Goal: Information Seeking & Learning: Find specific fact

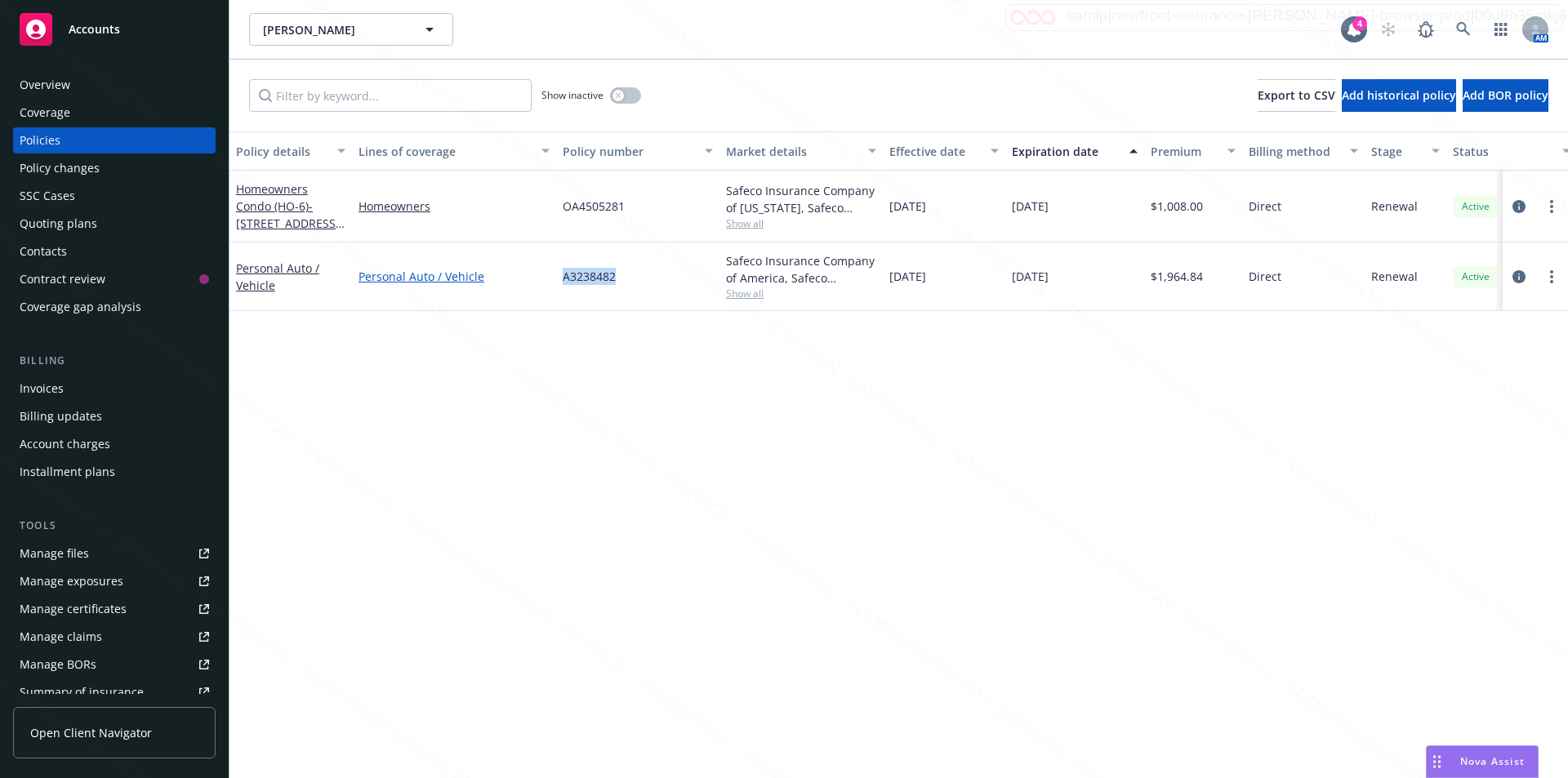
drag, startPoint x: 623, startPoint y: 273, endPoint x: 545, endPoint y: 275, distance: 78.0
click at [534, 276] on div "Personal Auto / Vehicle Personal Auto / Vehicle A3238482 Safeco Insurance Compa…" at bounding box center [1017, 276] width 1576 height 68
copy div "A3238482"
click at [78, 83] on div "Overview" at bounding box center [115, 85] width 190 height 26
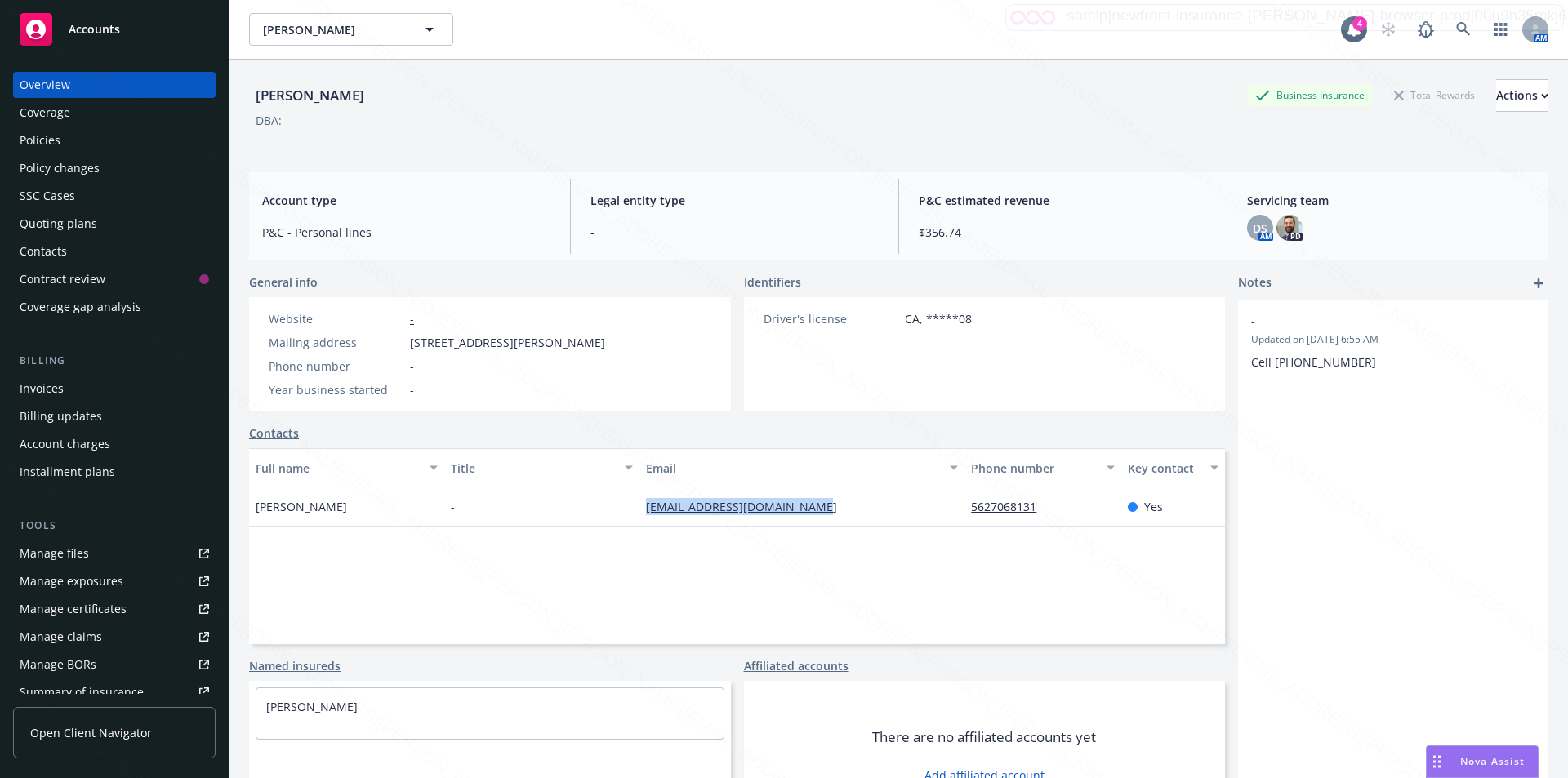
drag, startPoint x: 837, startPoint y: 514, endPoint x: 647, endPoint y: 507, distance: 190.1
click at [644, 505] on div "[EMAIL_ADDRESS][DOMAIN_NAME]" at bounding box center [802, 507] width 325 height 39
copy link "[EMAIL_ADDRESS][DOMAIN_NAME]"
drag, startPoint x: 1041, startPoint y: 507, endPoint x: 964, endPoint y: 512, distance: 77.2
click at [971, 512] on div "5627068131" at bounding box center [1009, 506] width 78 height 17
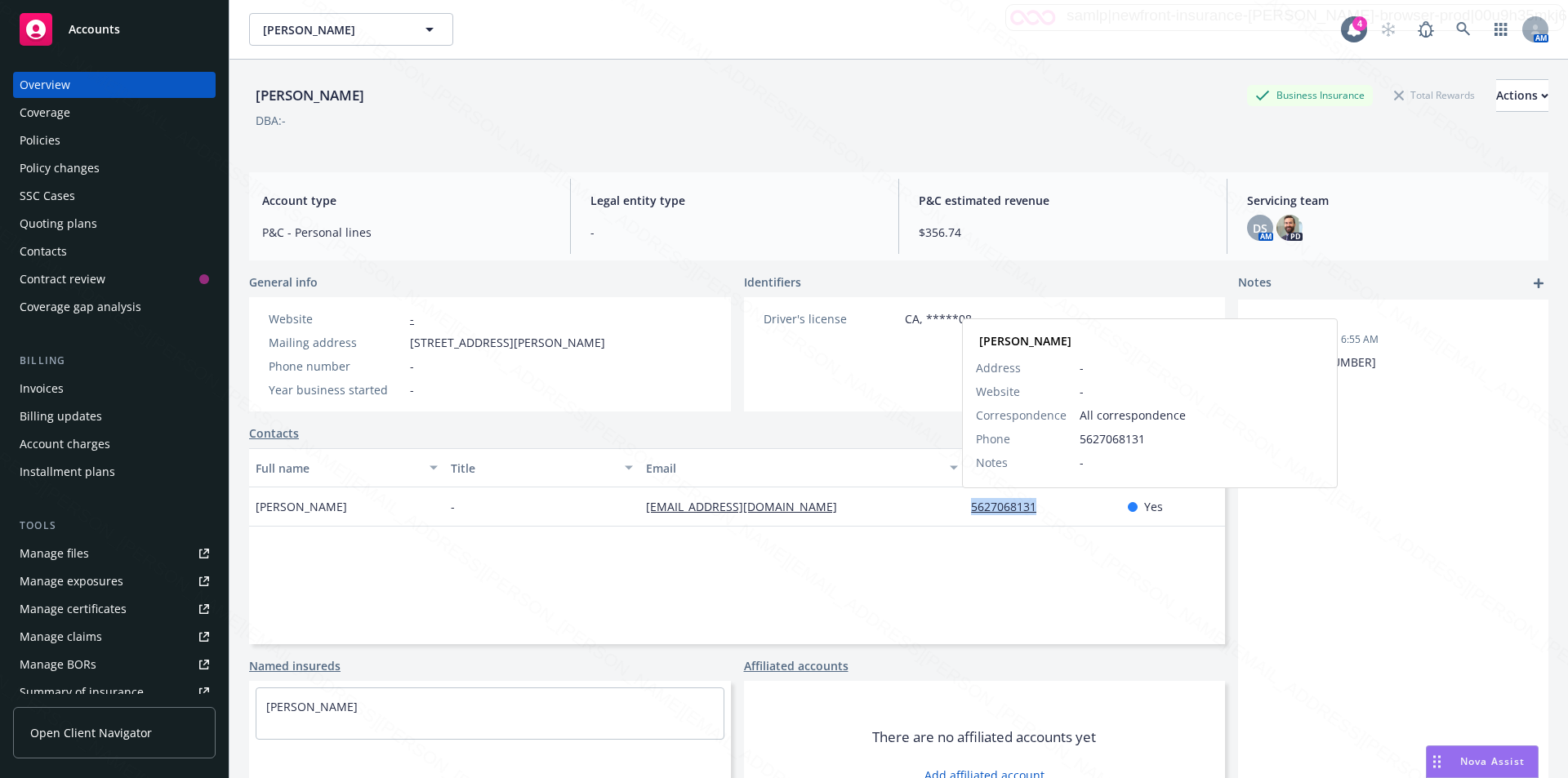
copy link "5627068131"
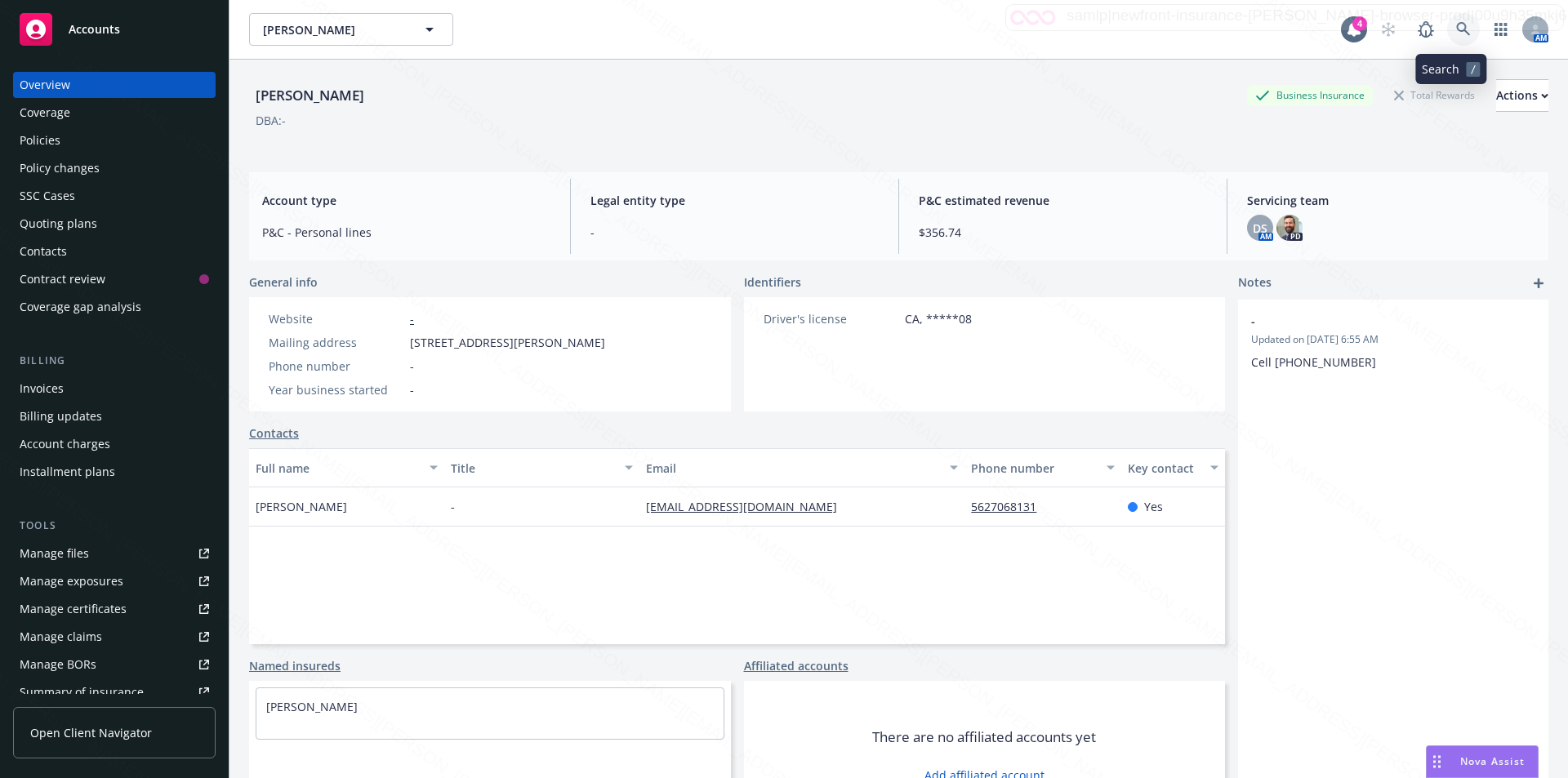
click at [1456, 23] on icon at bounding box center [1463, 29] width 14 height 14
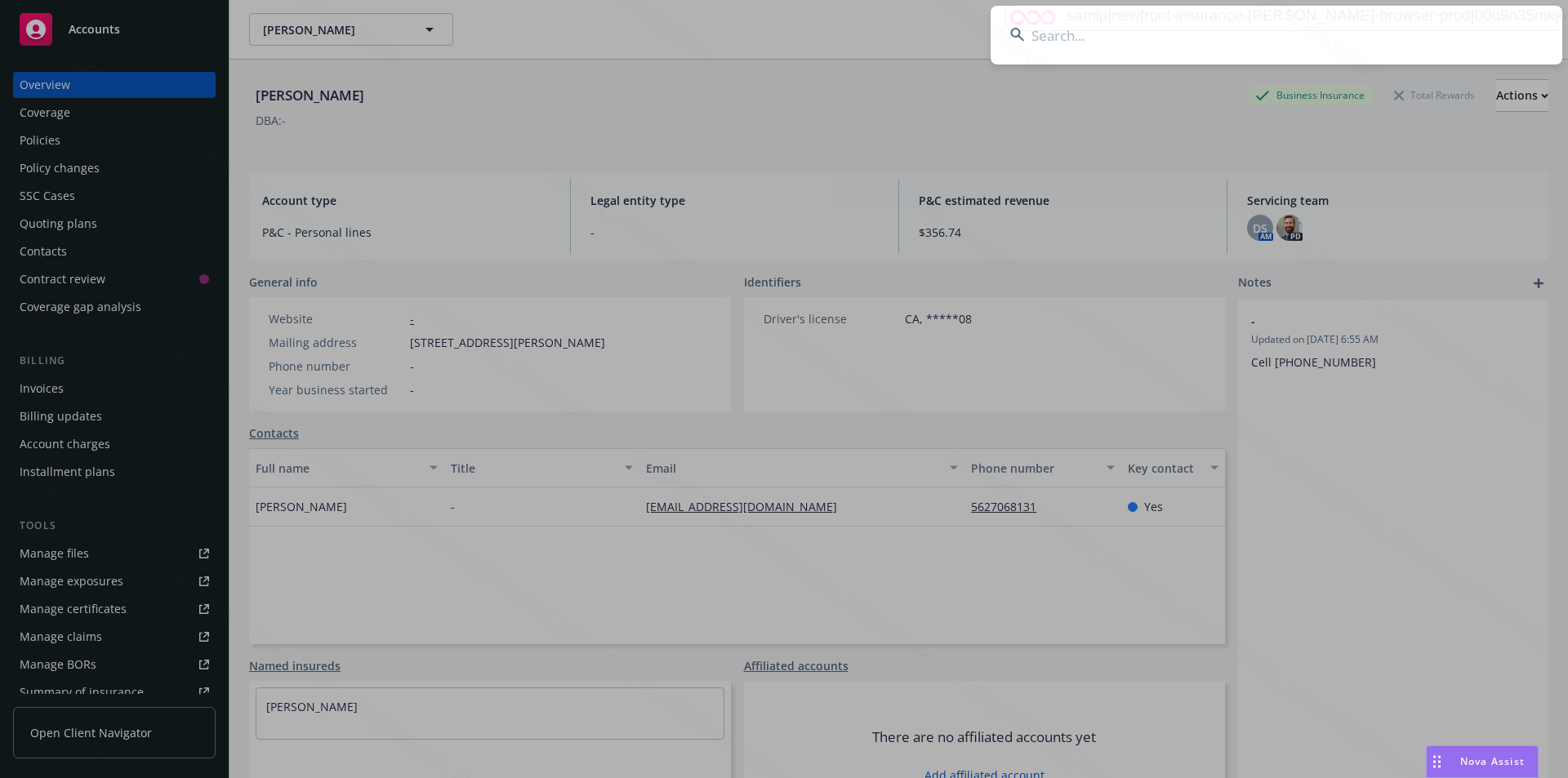
click at [1213, 31] on input at bounding box center [1276, 36] width 572 height 59
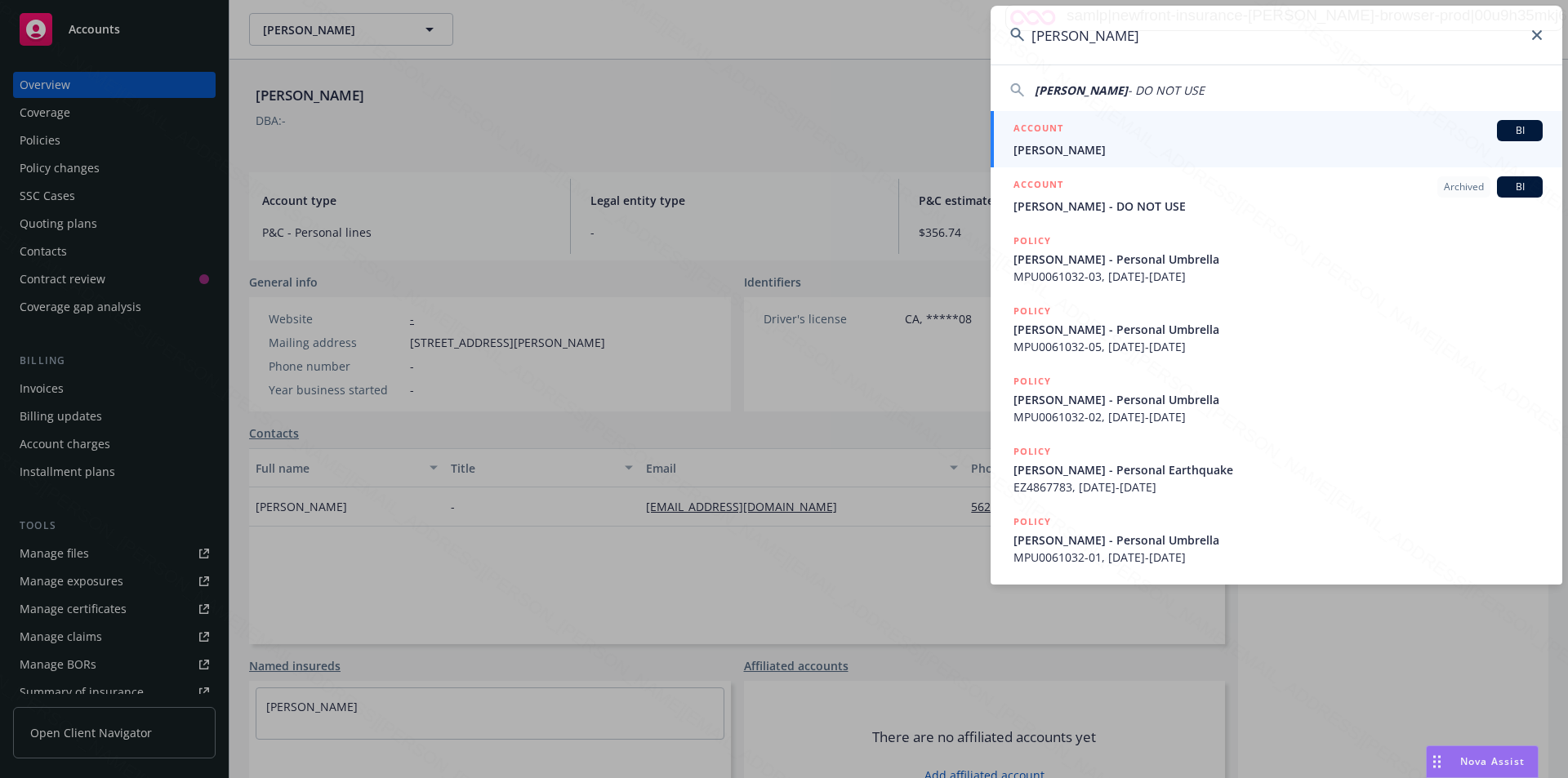
type input "[PERSON_NAME]"
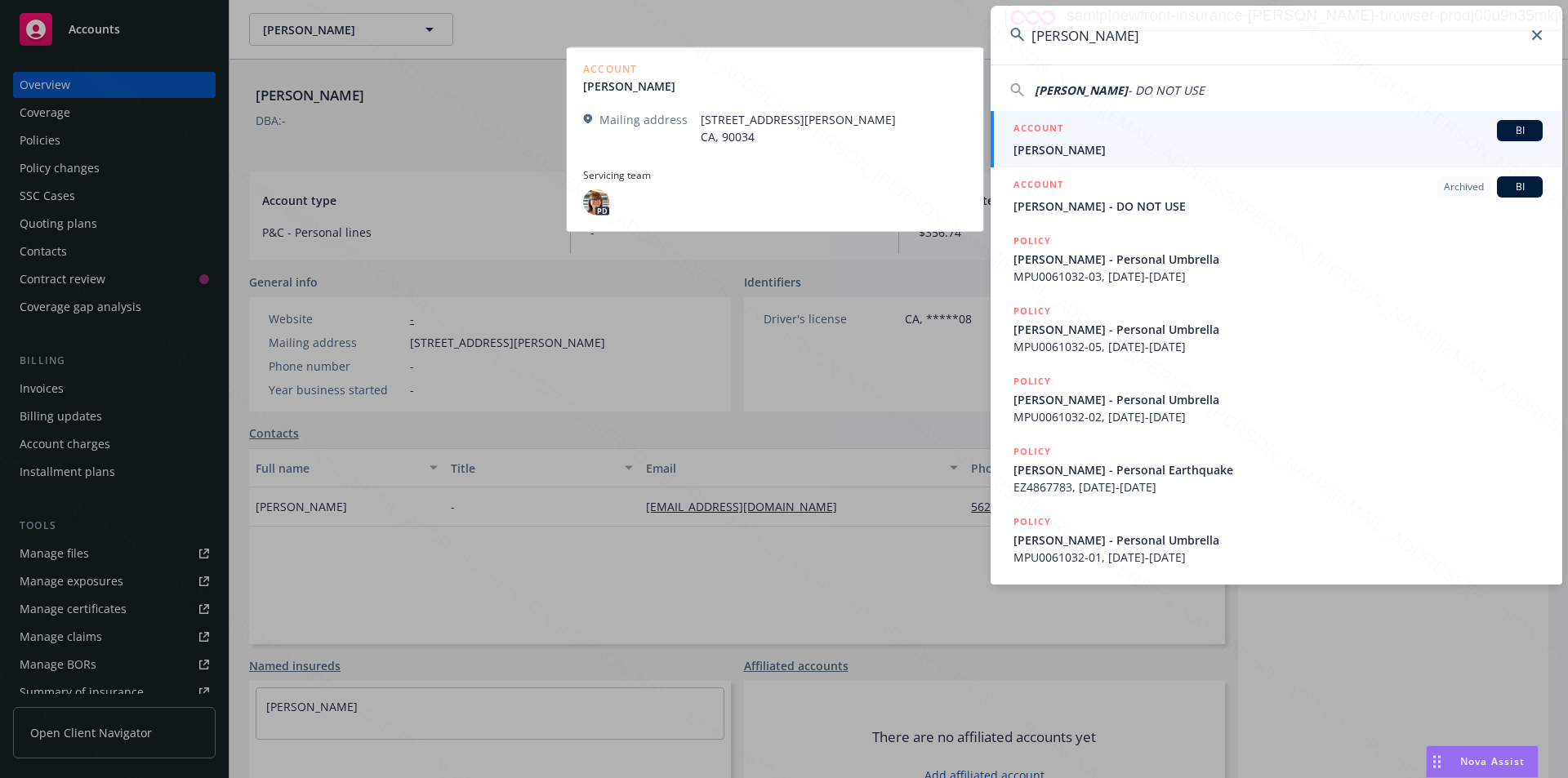
click at [1070, 152] on span "[PERSON_NAME]" at bounding box center [1278, 149] width 529 height 17
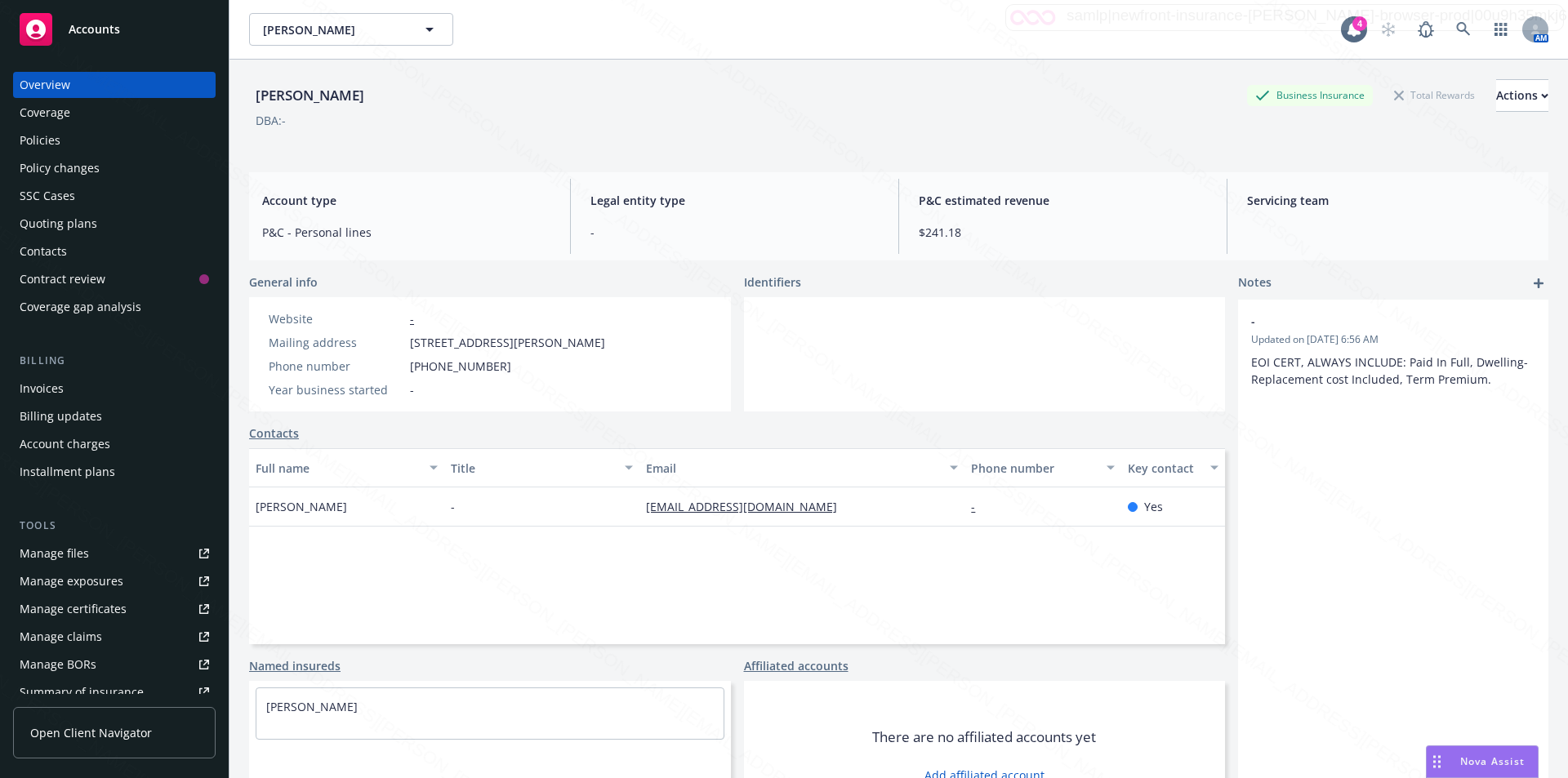
click at [42, 139] on div "Policies" at bounding box center [39, 140] width 40 height 26
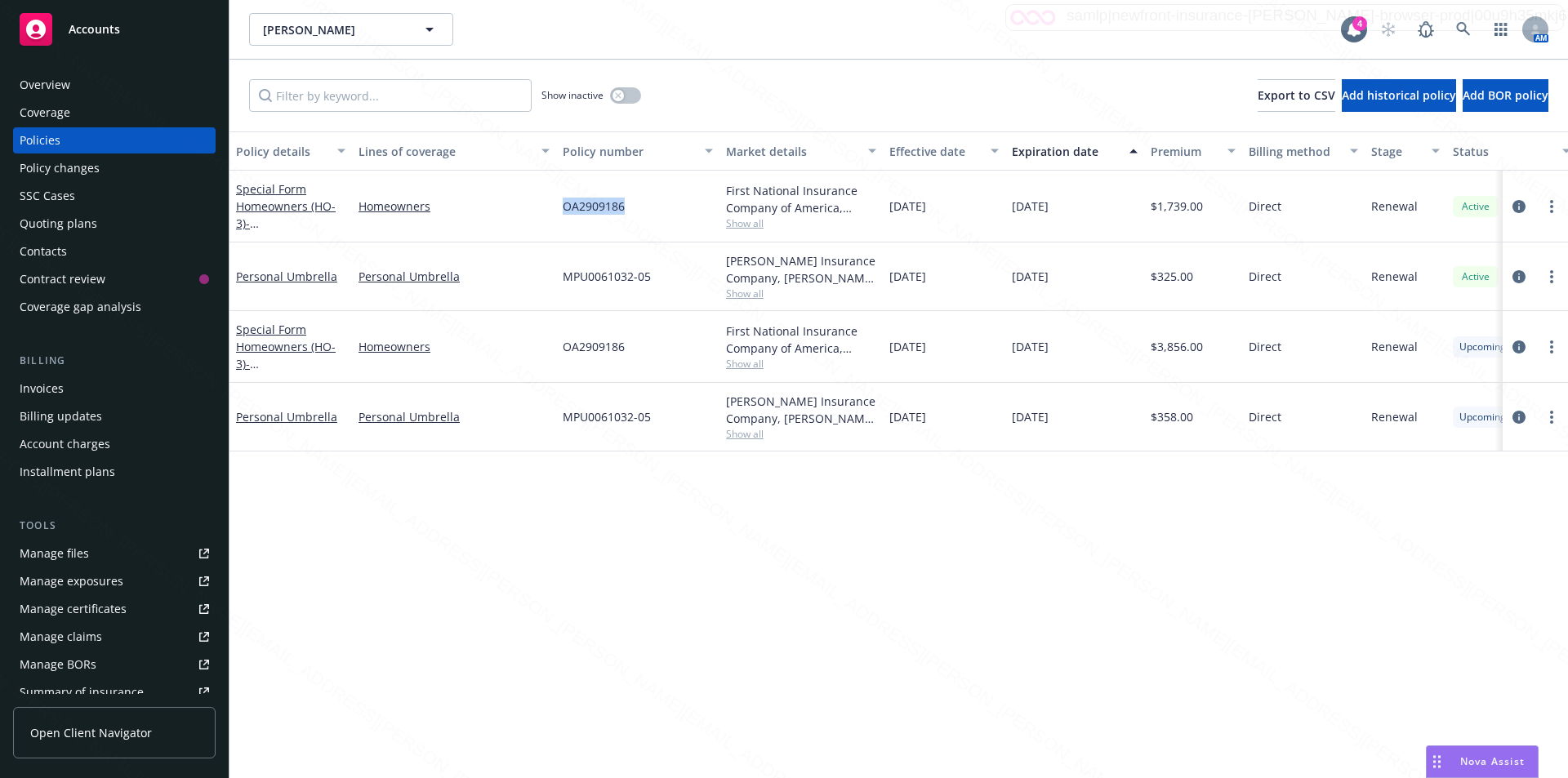
drag, startPoint x: 630, startPoint y: 209, endPoint x: 554, endPoint y: 196, distance: 77.1
click at [554, 196] on div "Special Form Homeowners (HO-3) - [STREET_ADDRESS][PERSON_NAME]-2006 Homeowners …" at bounding box center [1017, 206] width 1576 height 72
copy div "OA2909186"
drag, startPoint x: 1208, startPoint y: 354, endPoint x: 1143, endPoint y: 350, distance: 65.1
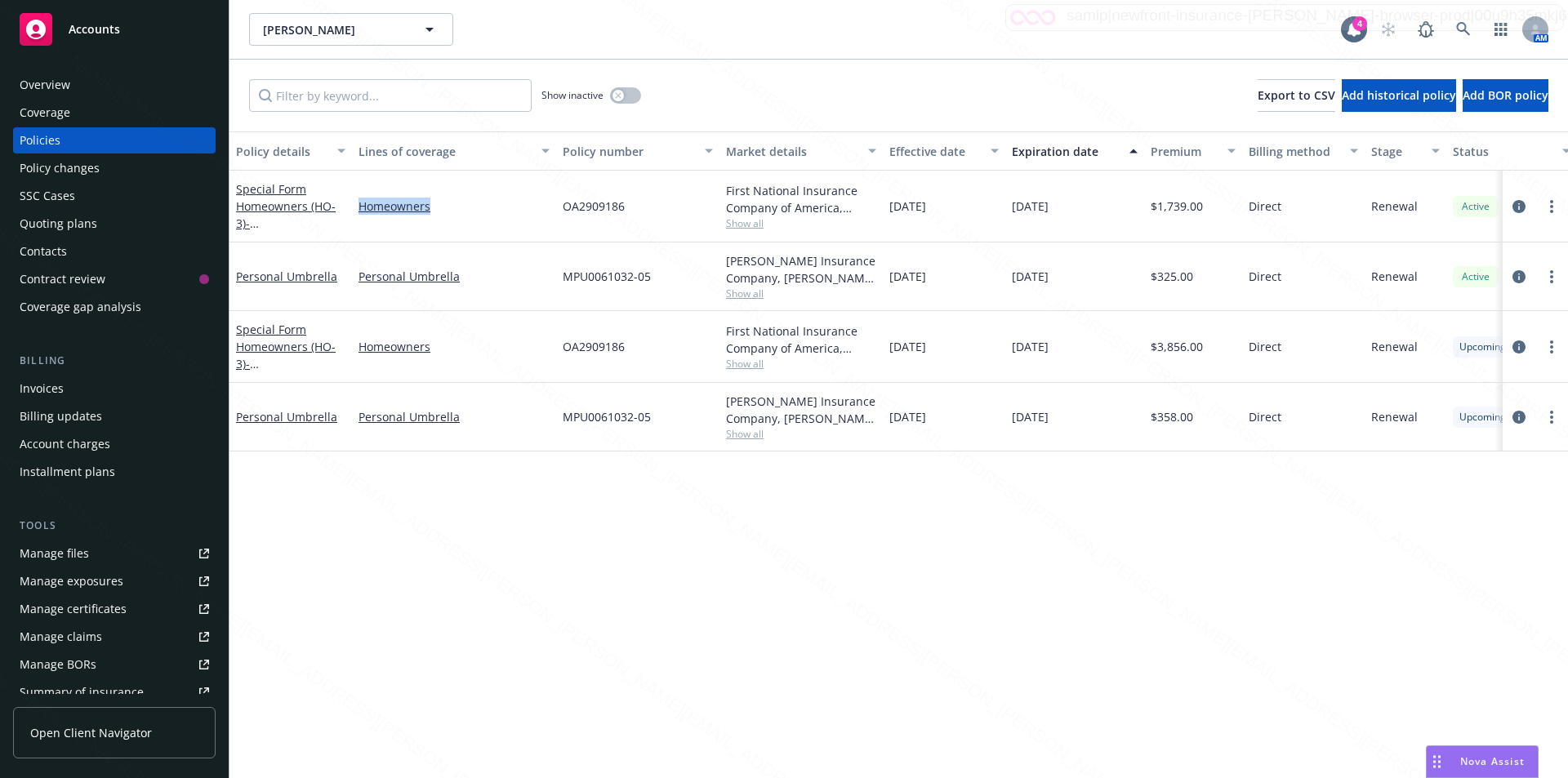
click at [1143, 350] on div "Special Form Homeowners (HO-3) - [STREET_ADDRESS][PERSON_NAME]-2006 Homeowners …" at bounding box center [1017, 347] width 1576 height 72
click at [1178, 374] on div "$3,856.00" at bounding box center [1193, 347] width 98 height 72
click at [1517, 343] on icon "circleInformation" at bounding box center [1519, 347] width 13 height 13
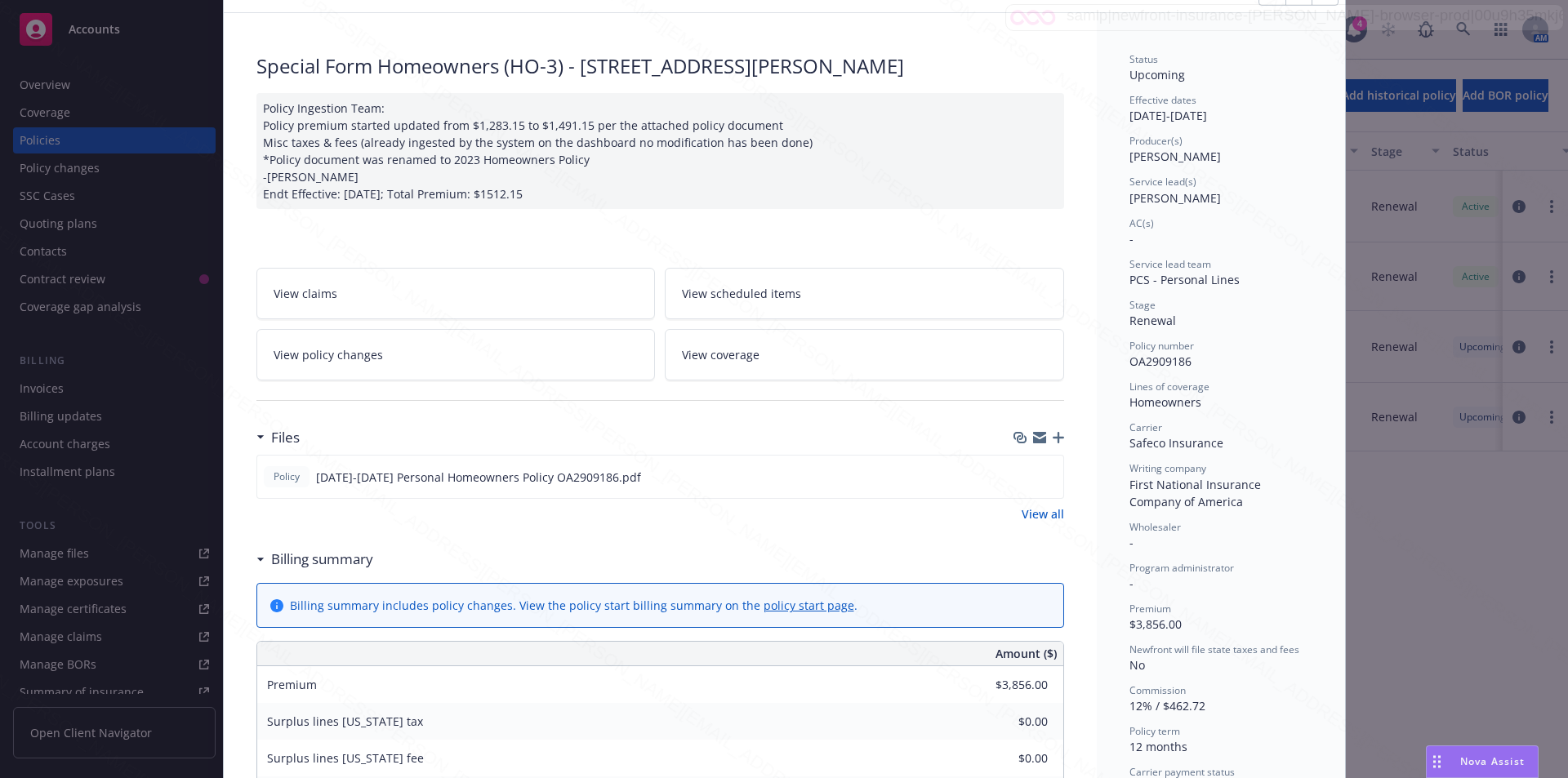
scroll to position [163, 0]
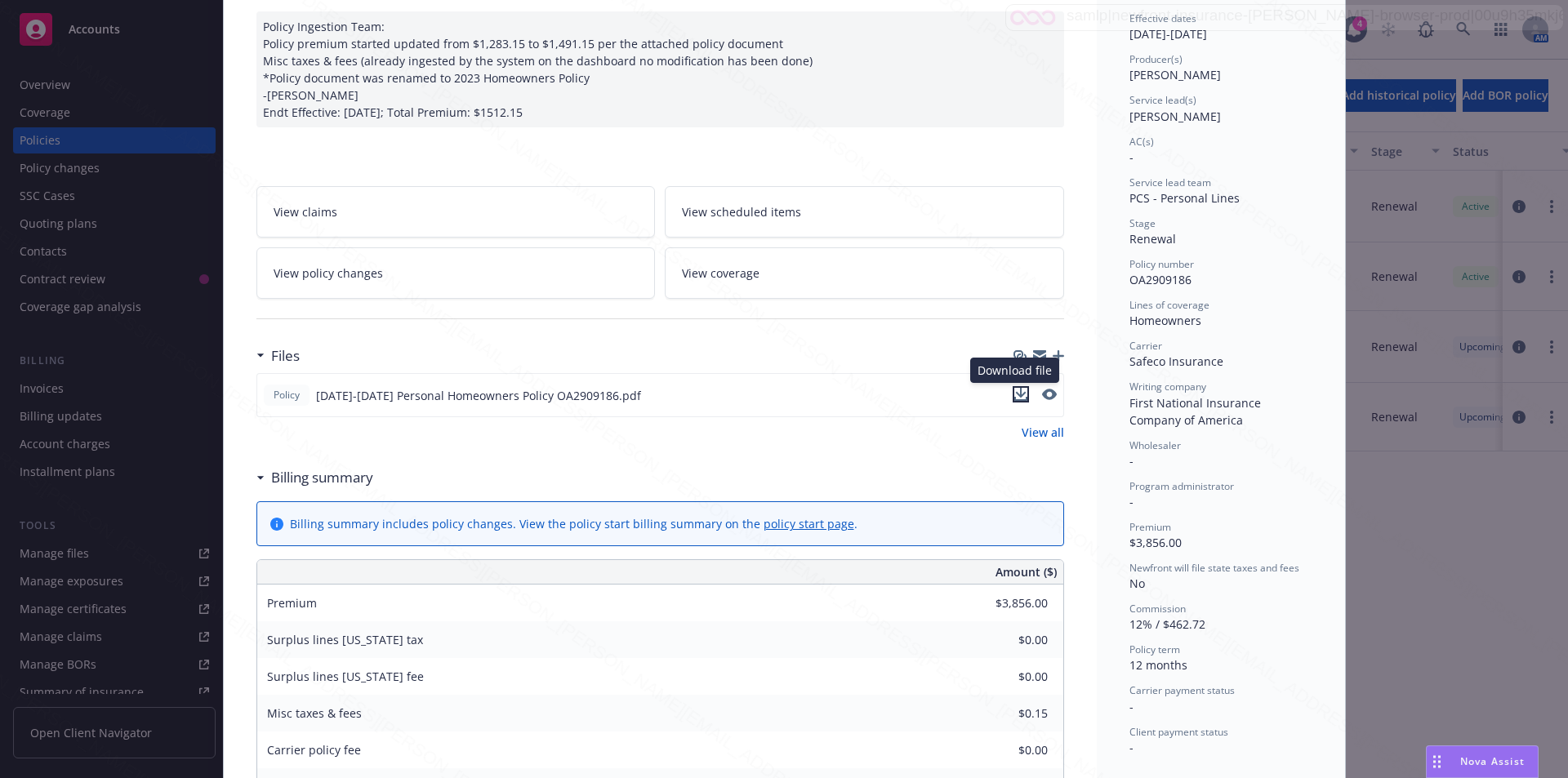
click at [1015, 394] on icon "download file" at bounding box center [1020, 393] width 11 height 10
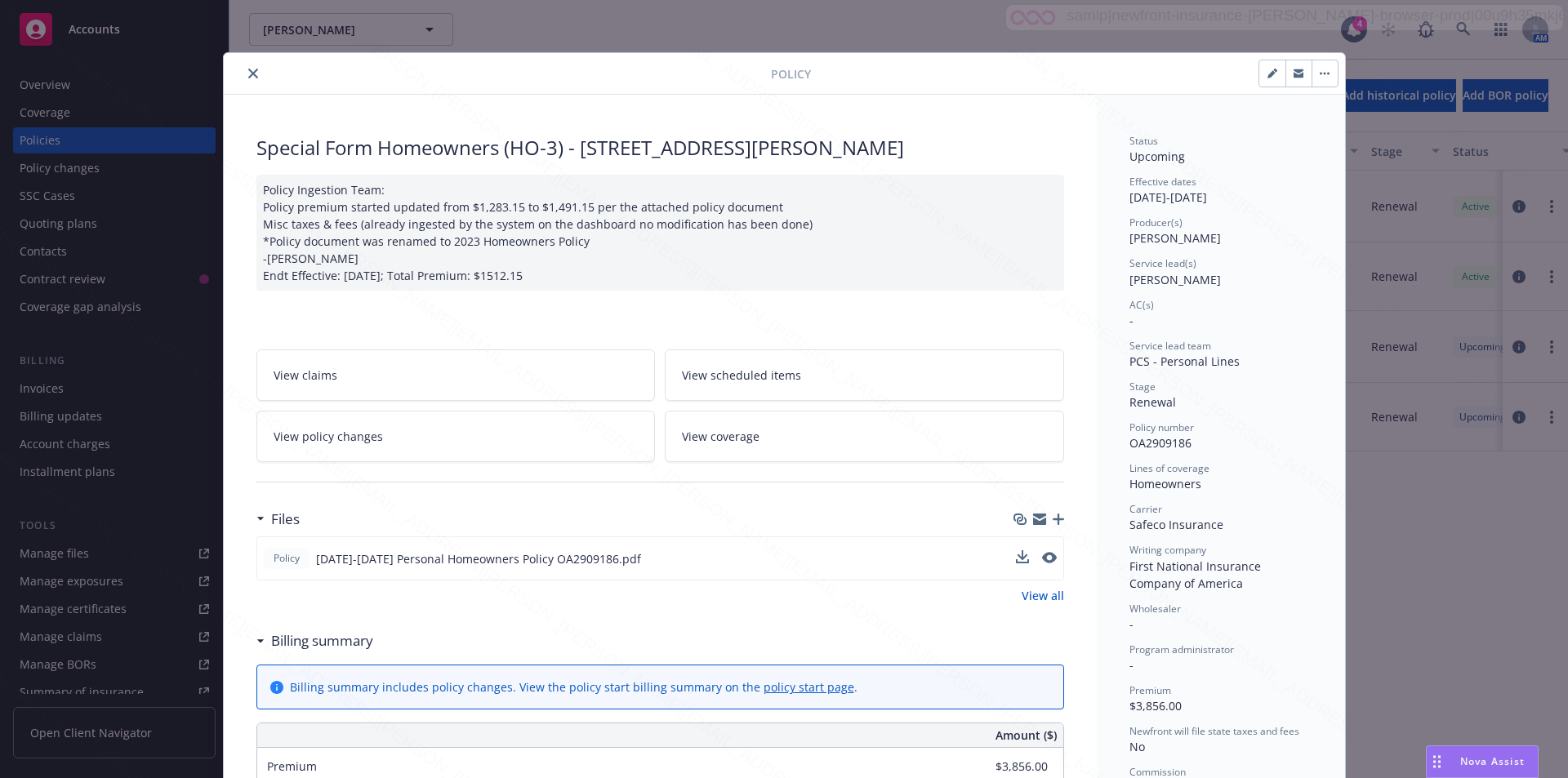
click at [248, 73] on icon "close" at bounding box center [253, 73] width 10 height 10
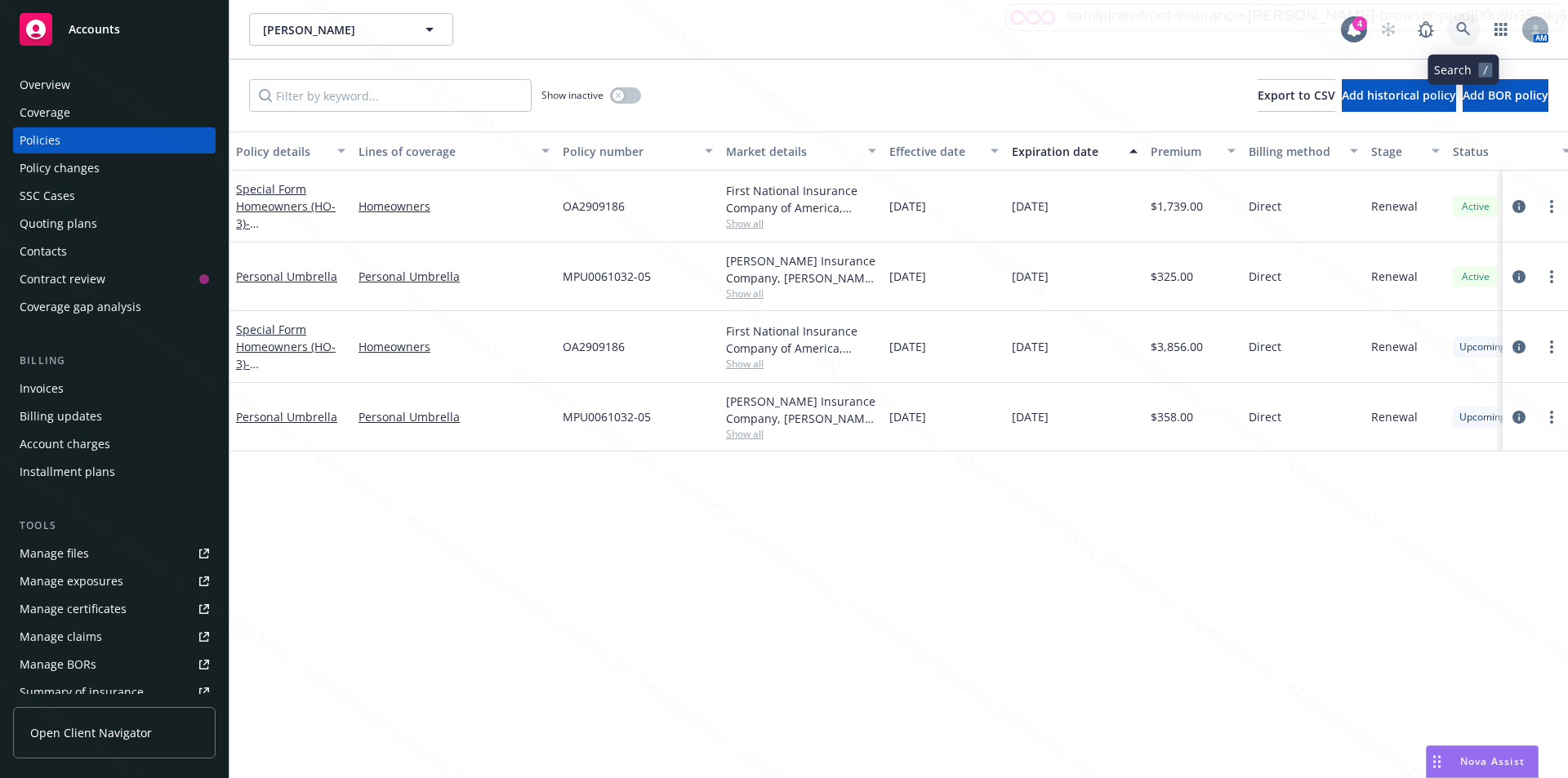
click at [1460, 23] on icon at bounding box center [1463, 29] width 14 height 14
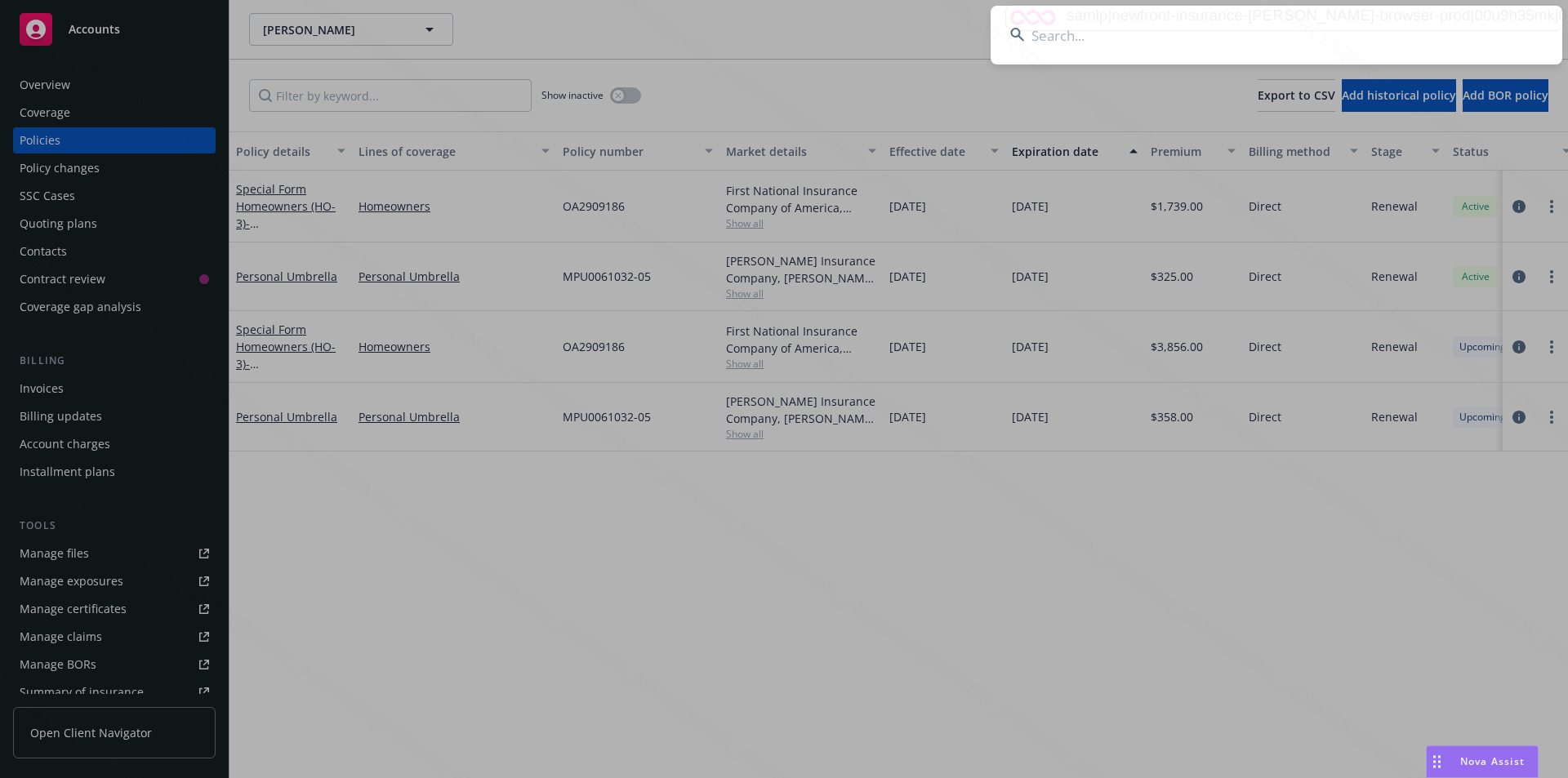
click at [1165, 39] on input at bounding box center [1276, 36] width 572 height 59
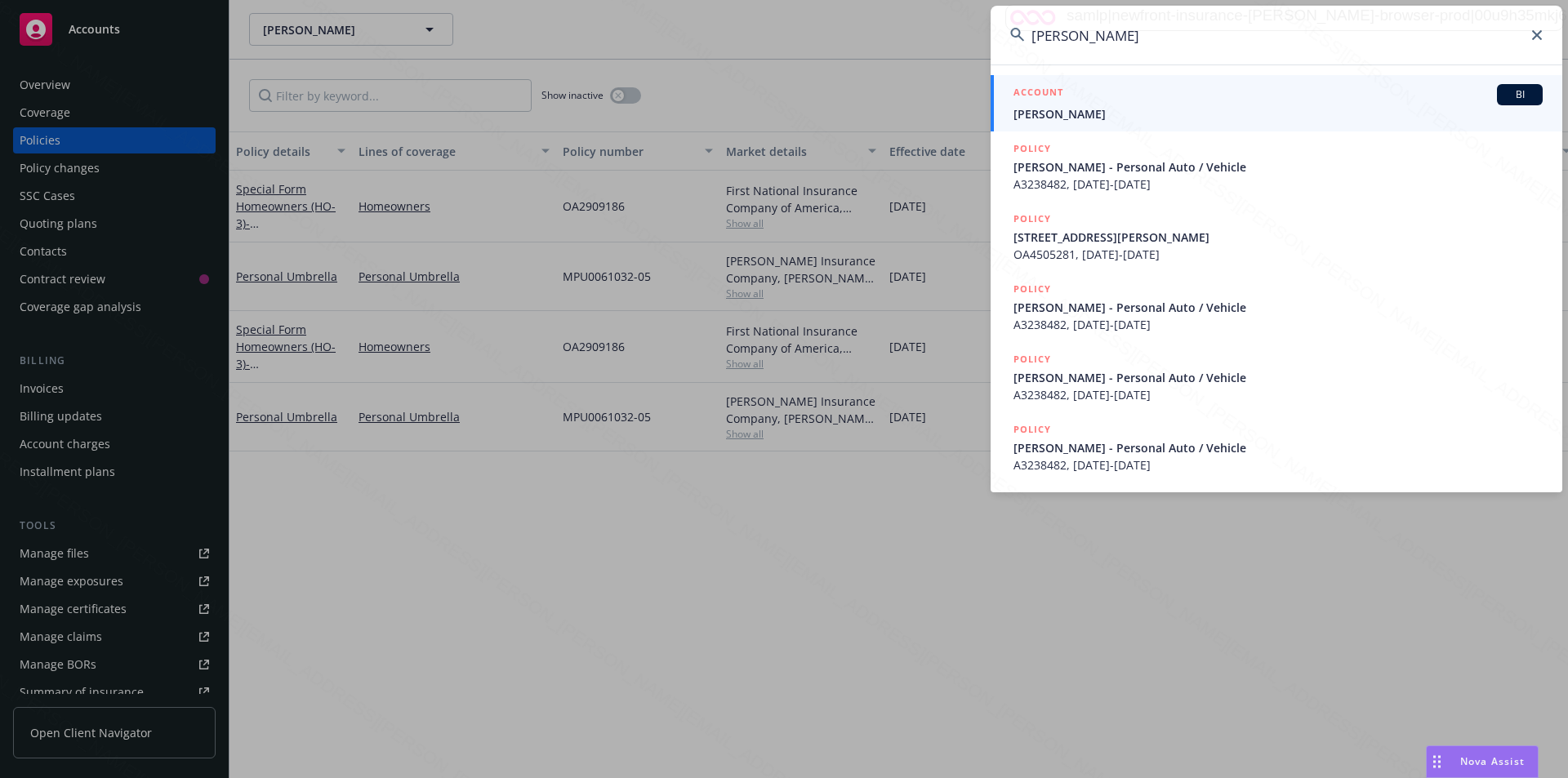
type input "[PERSON_NAME]"
click at [1092, 119] on span "[PERSON_NAME]" at bounding box center [1278, 114] width 529 height 17
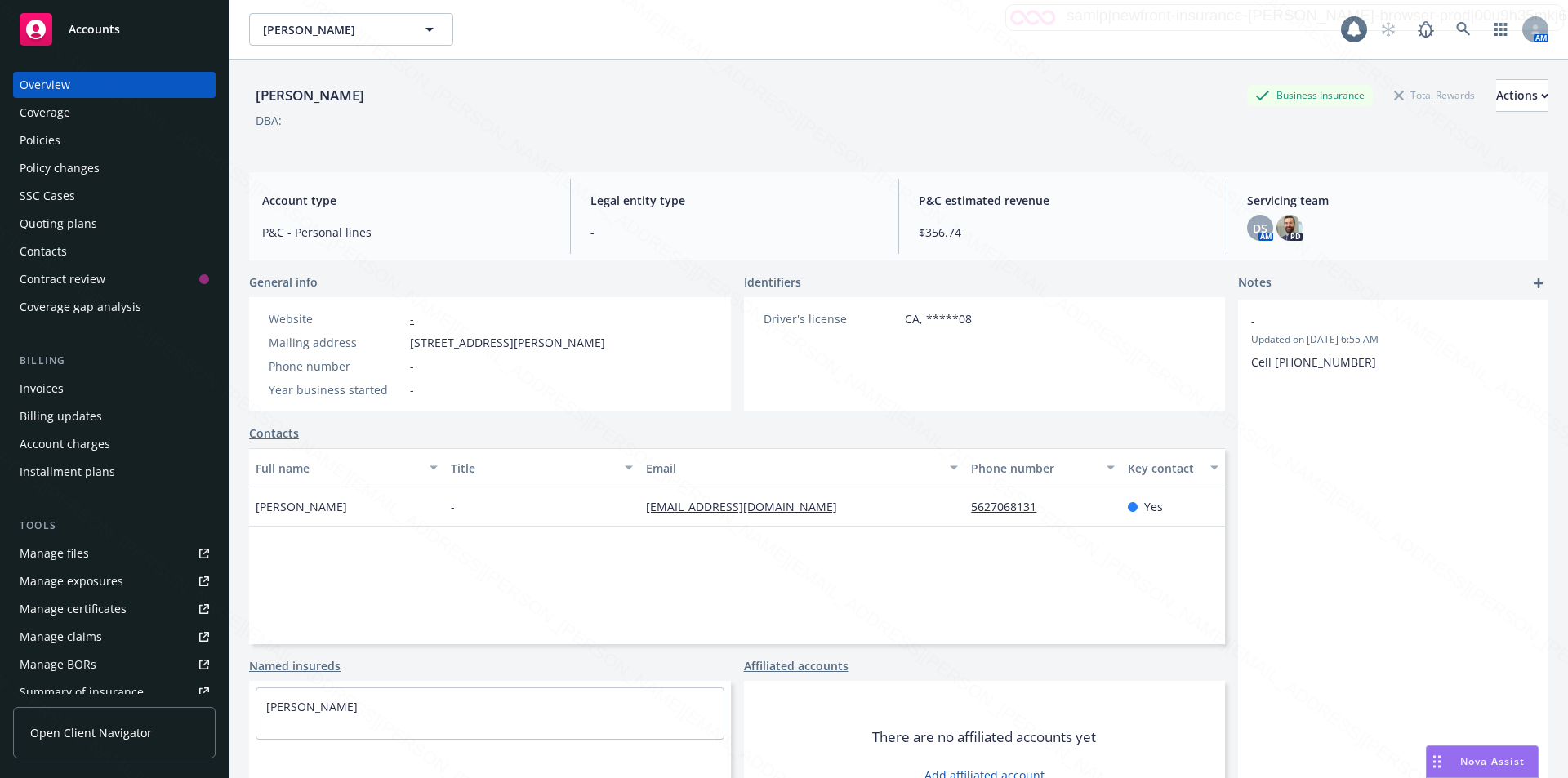
click at [43, 145] on div "Policies" at bounding box center [39, 140] width 40 height 26
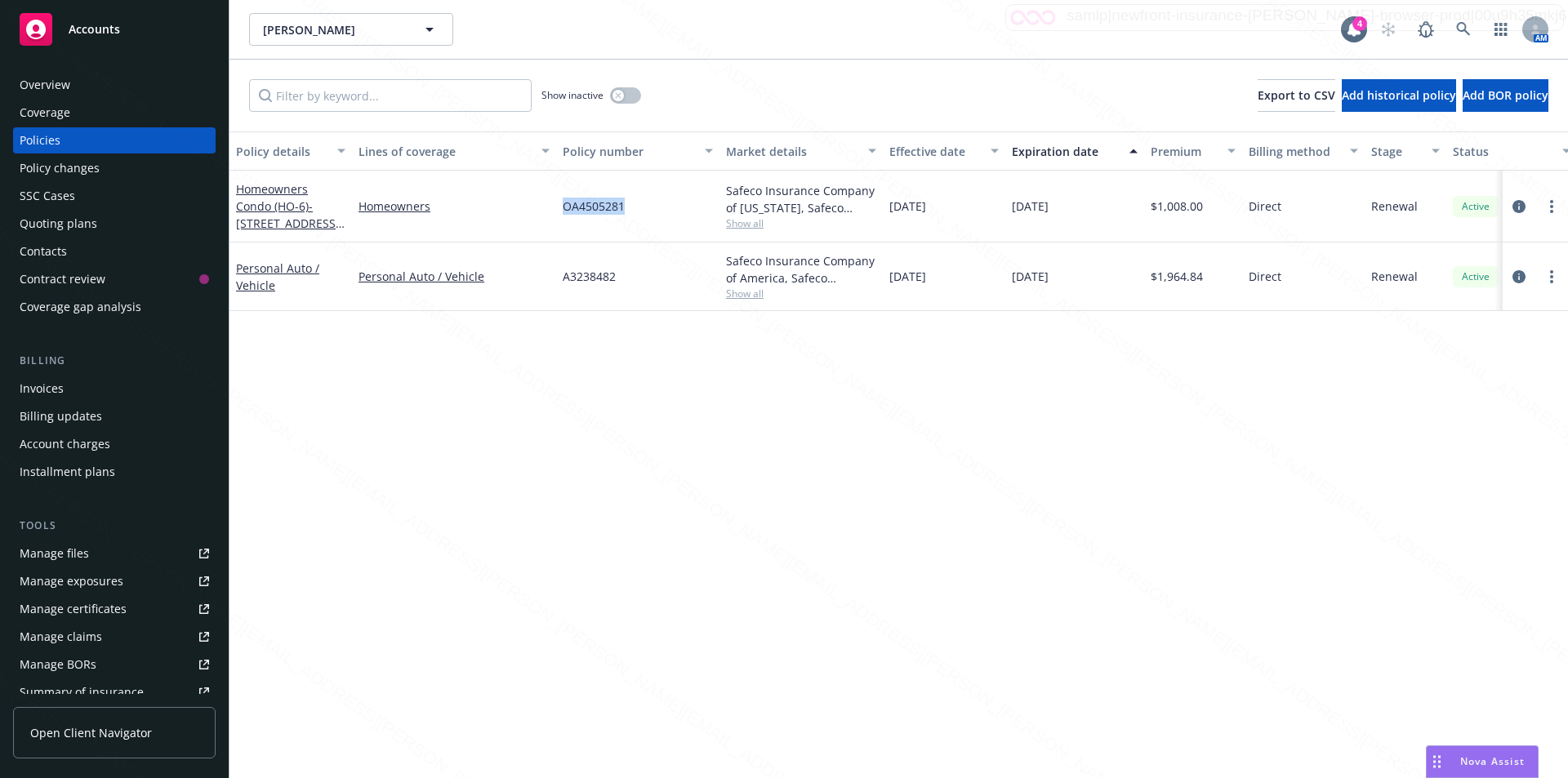
drag, startPoint x: 622, startPoint y: 215, endPoint x: 564, endPoint y: 210, distance: 58.2
click at [555, 212] on div "Homeowners Condo (HO-6) - [STREET_ADDRESS][PERSON_NAME] Homeowners OA4505281 Sa…" at bounding box center [1017, 206] width 1576 height 72
copy div "OA4505281"
click at [721, 396] on div "Policy details Lines of coverage Policy number Market details Effective date Ex…" at bounding box center [898, 454] width 1338 height 647
click at [70, 579] on div "Manage exposures" at bounding box center [71, 582] width 104 height 26
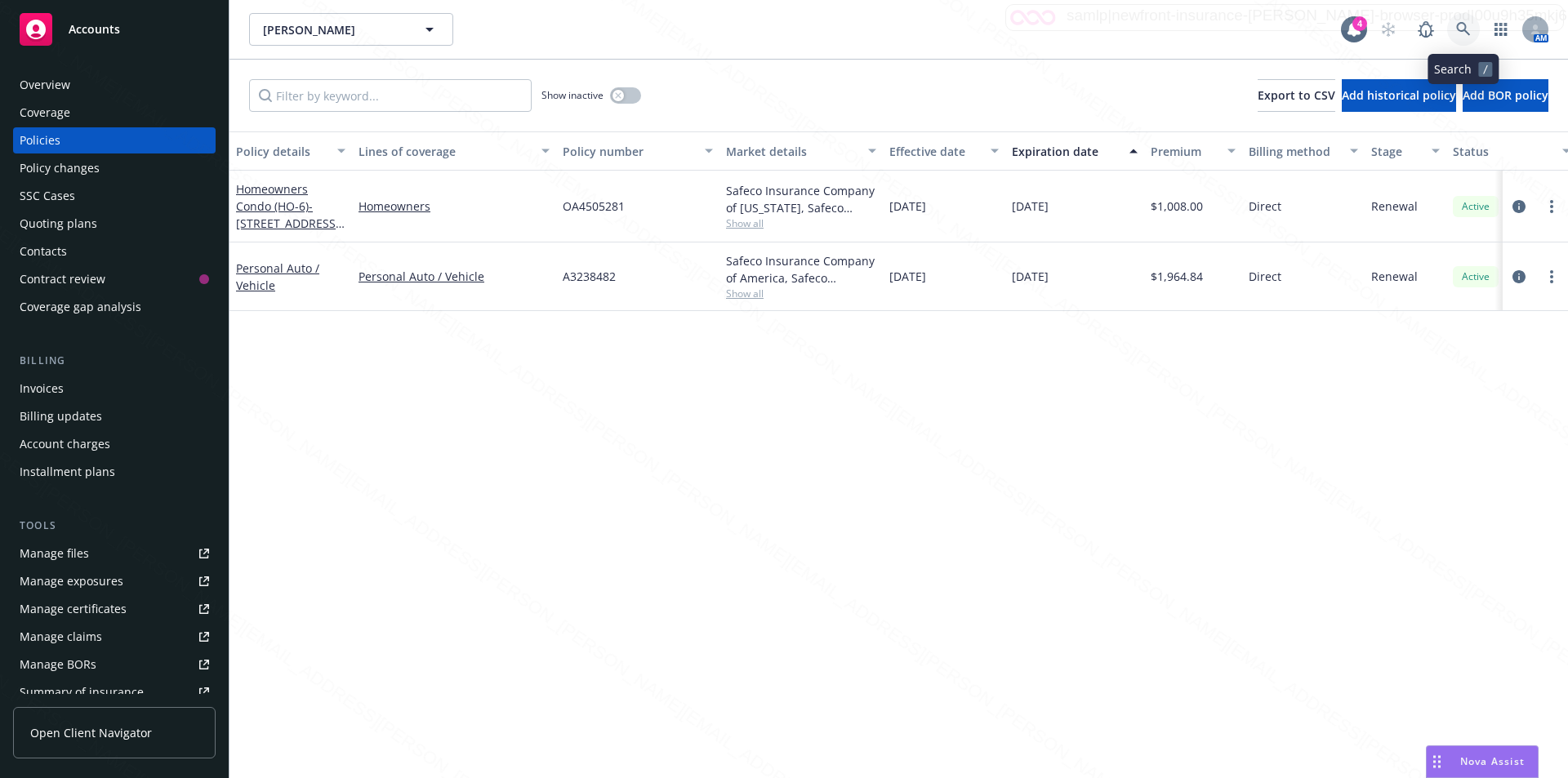
click at [1459, 27] on icon at bounding box center [1463, 29] width 15 height 15
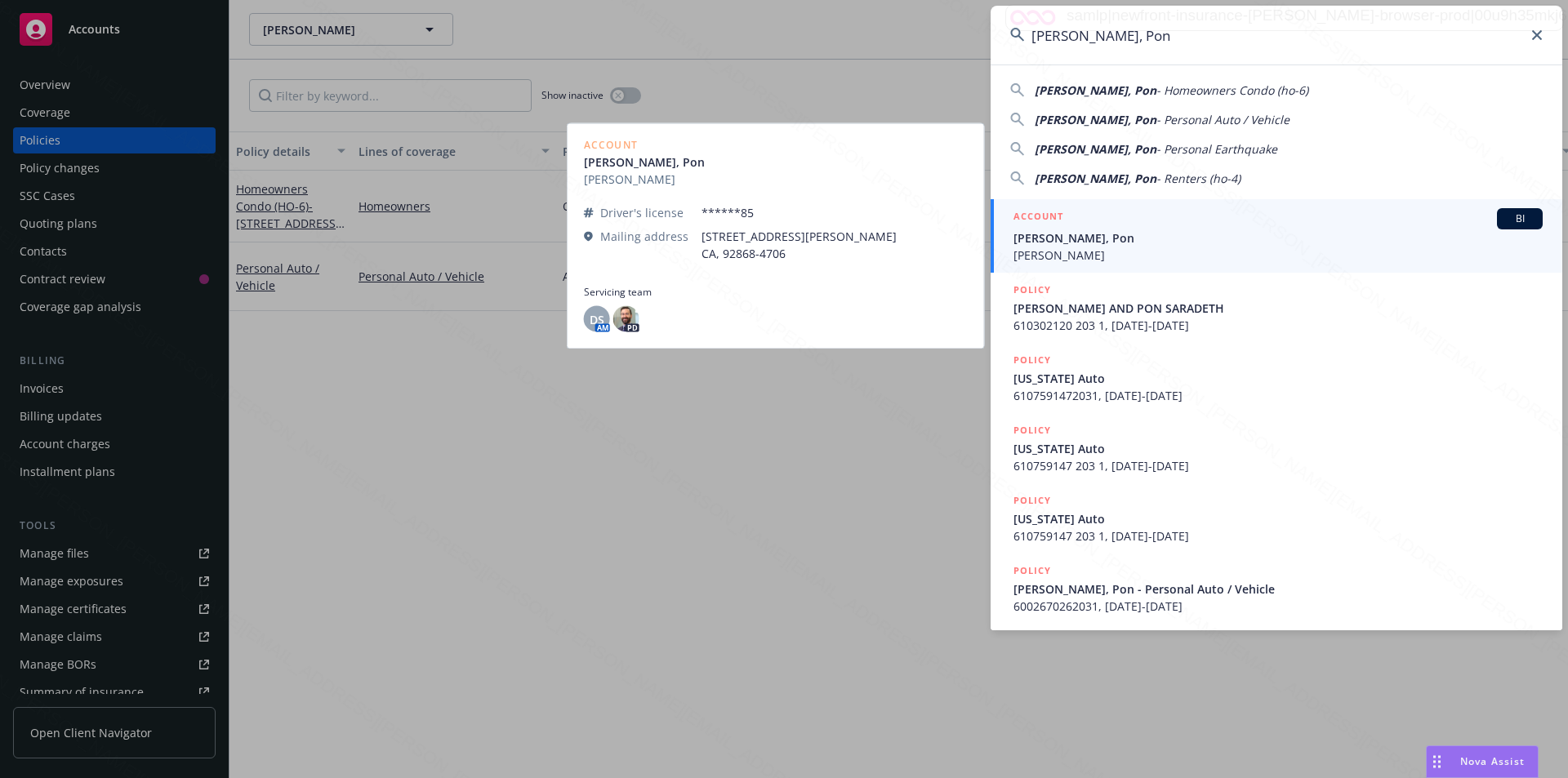
type input "[PERSON_NAME], Pon"
click at [1104, 257] on span "[PERSON_NAME]" at bounding box center [1278, 255] width 529 height 17
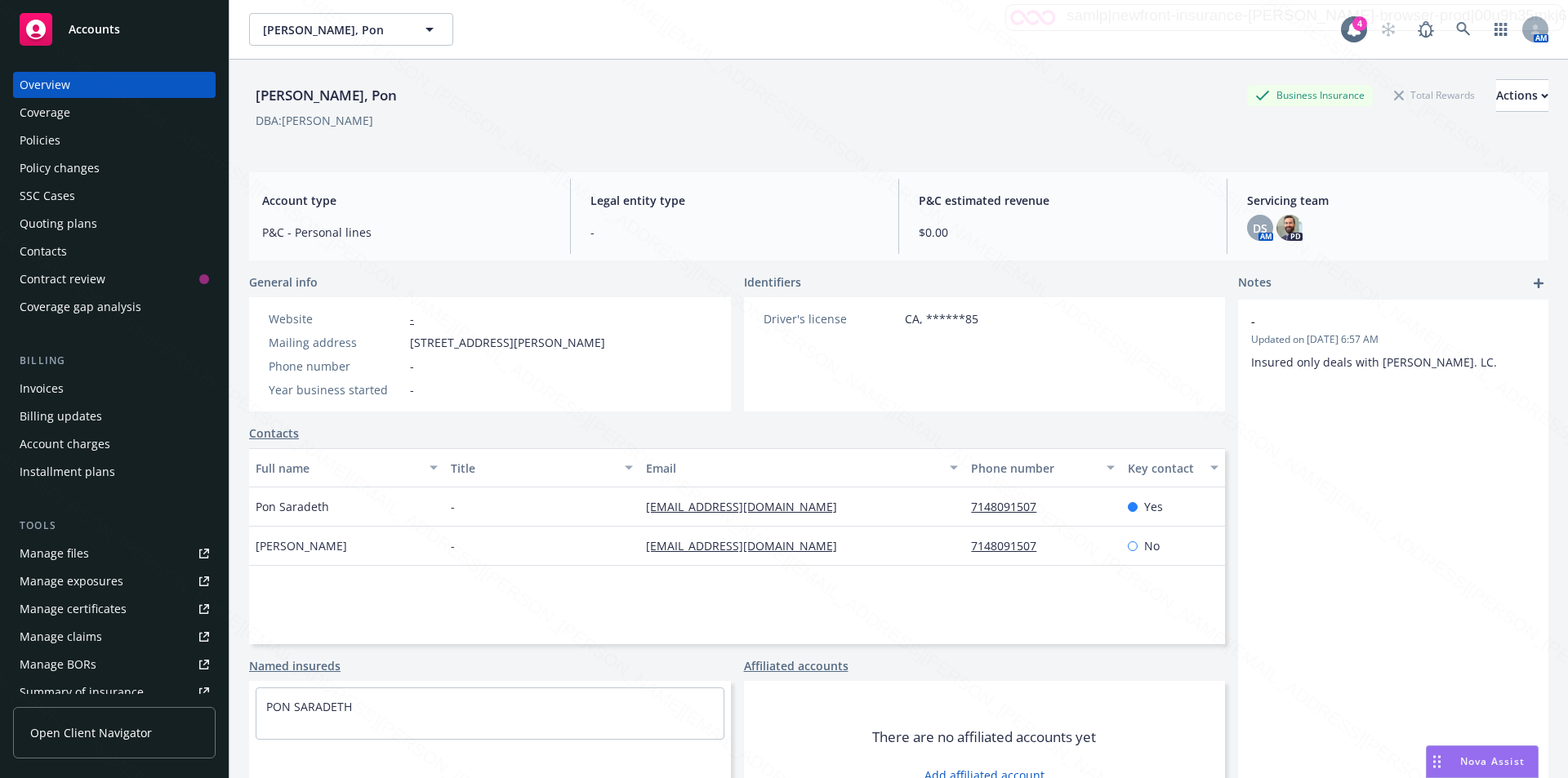
click at [37, 136] on div "Policies" at bounding box center [39, 140] width 40 height 26
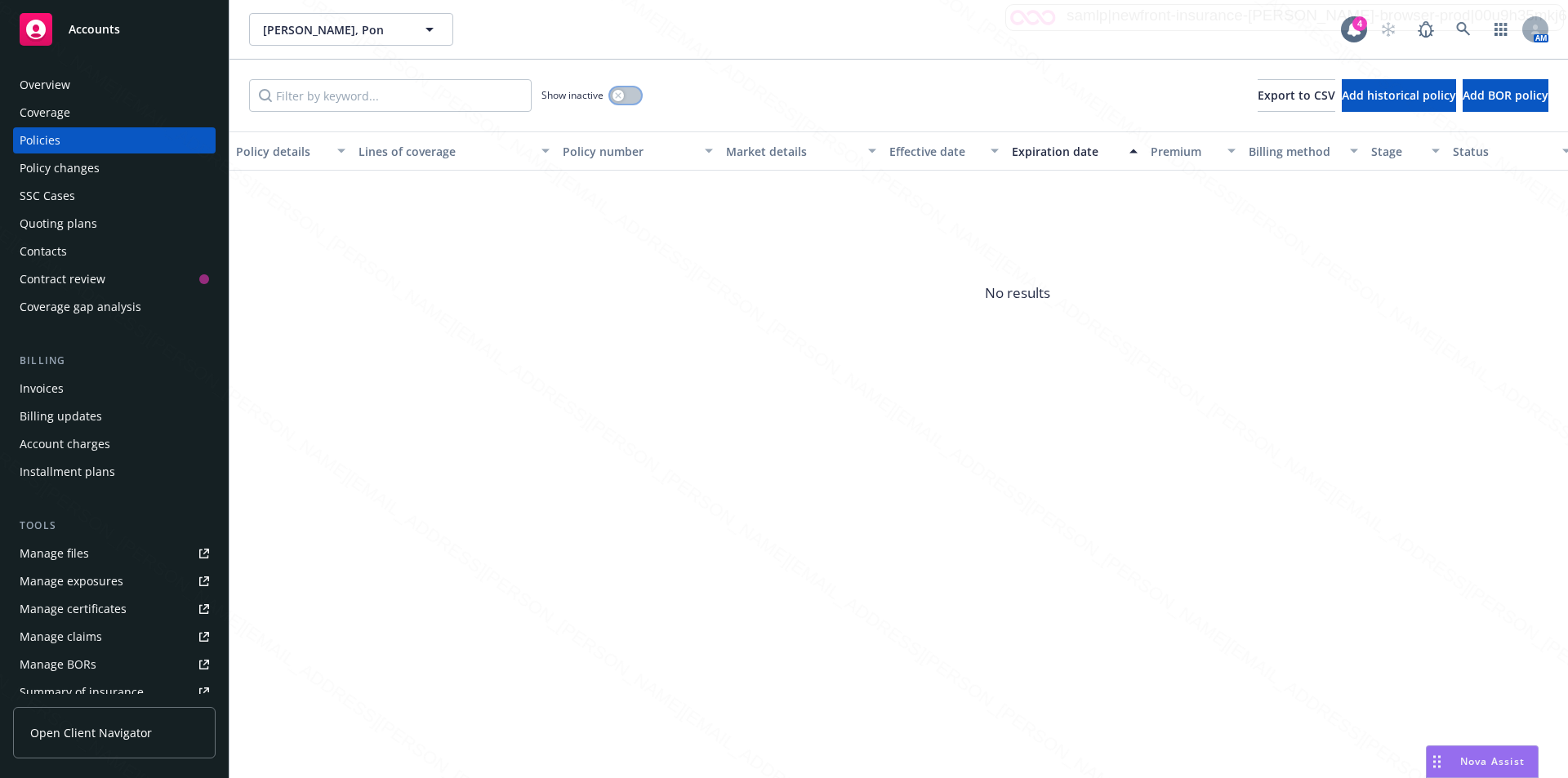
click at [621, 95] on icon "button" at bounding box center [618, 95] width 7 height 7
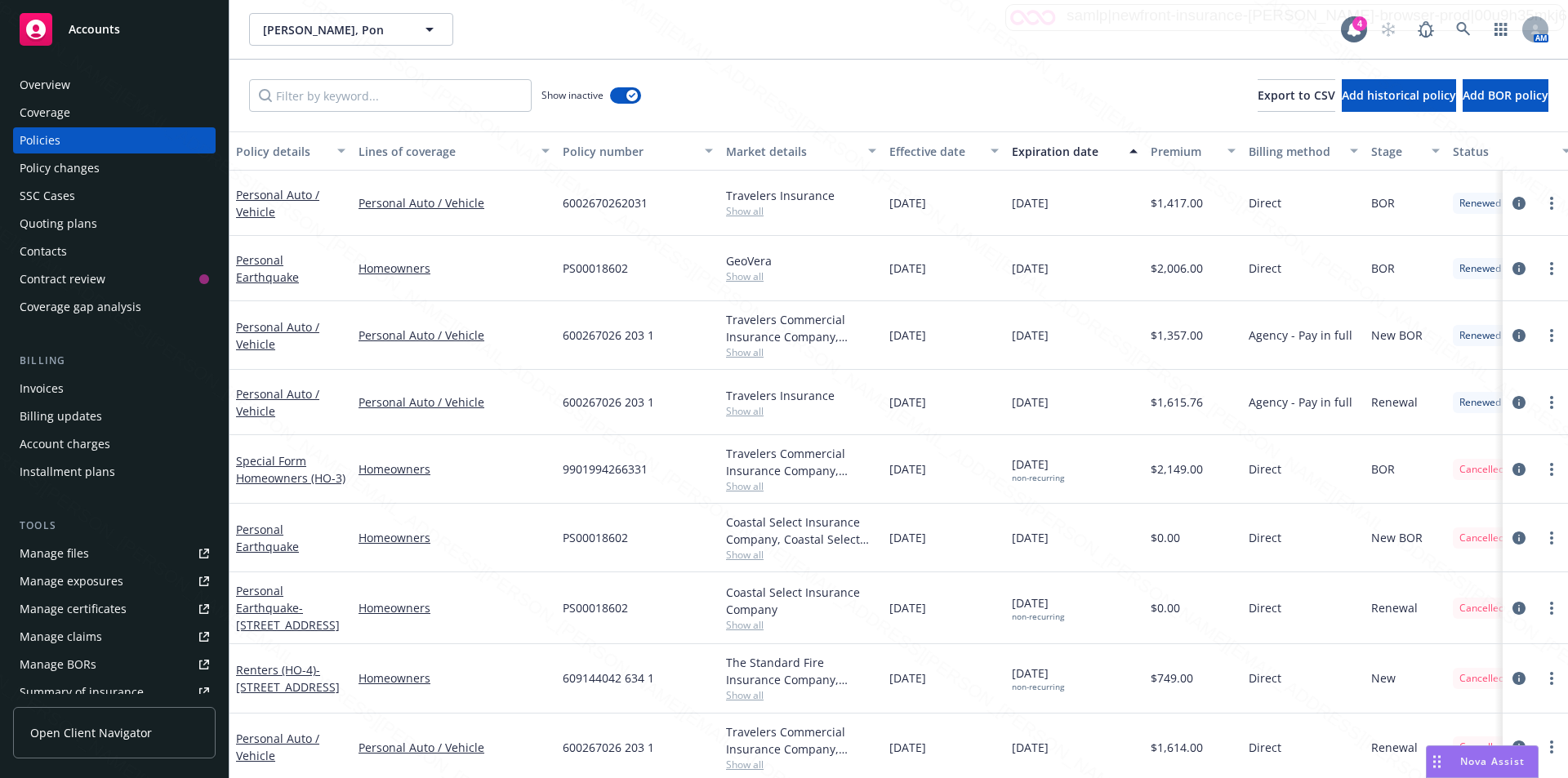
click at [1027, 145] on div "Expiration date" at bounding box center [1065, 151] width 108 height 17
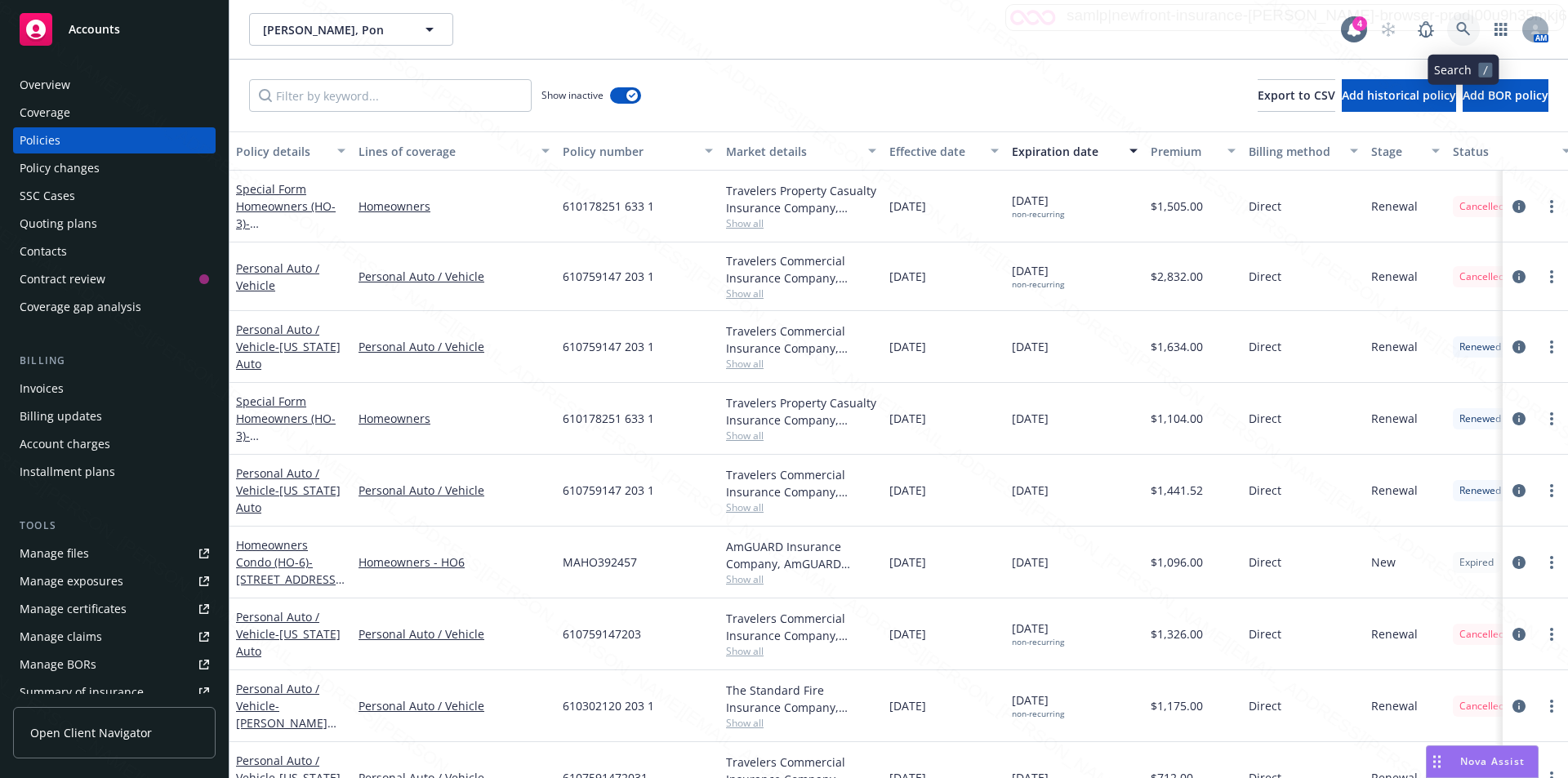
click at [1460, 25] on icon at bounding box center [1463, 29] width 15 height 15
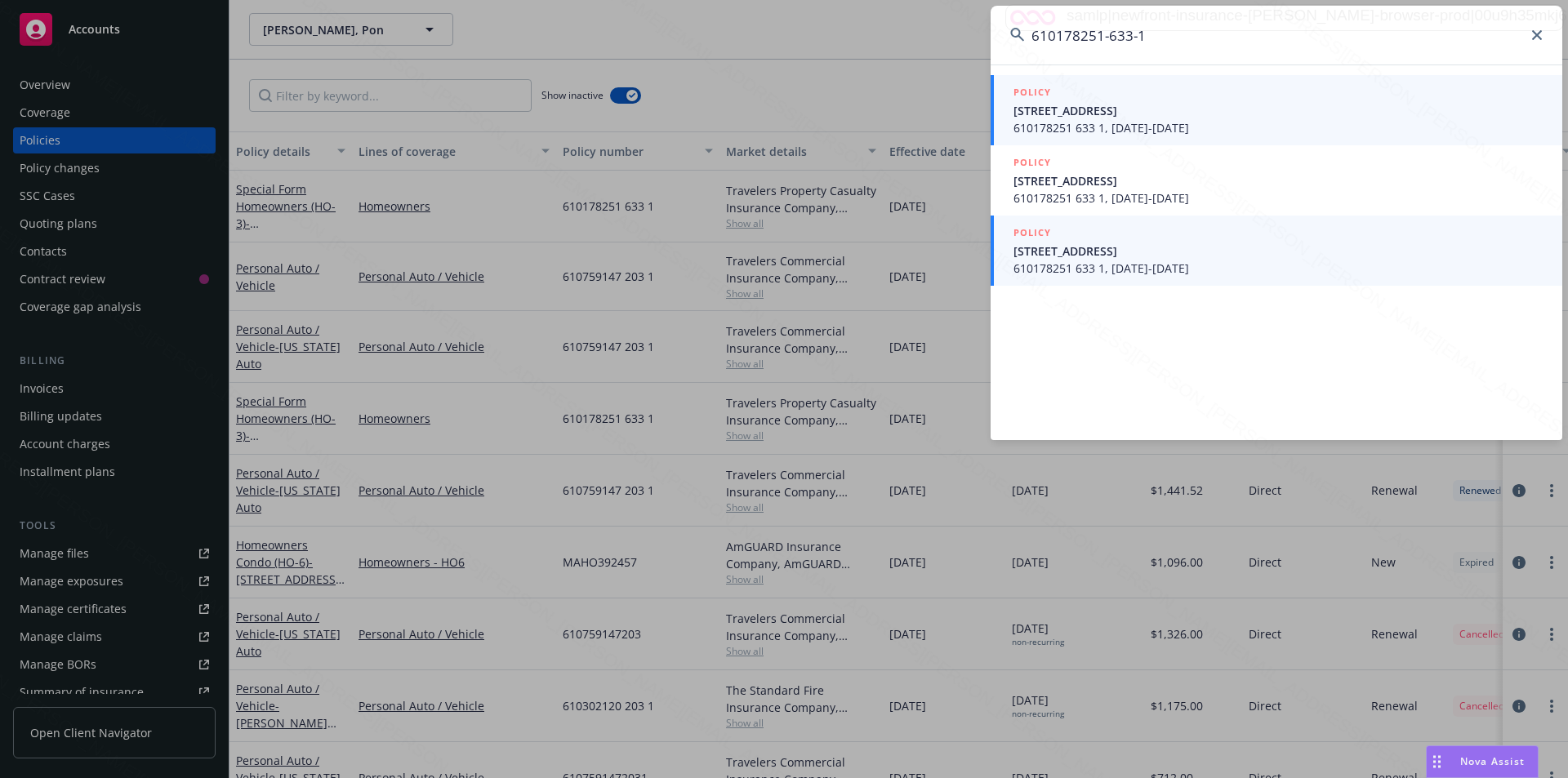
type input "610178251-633-1"
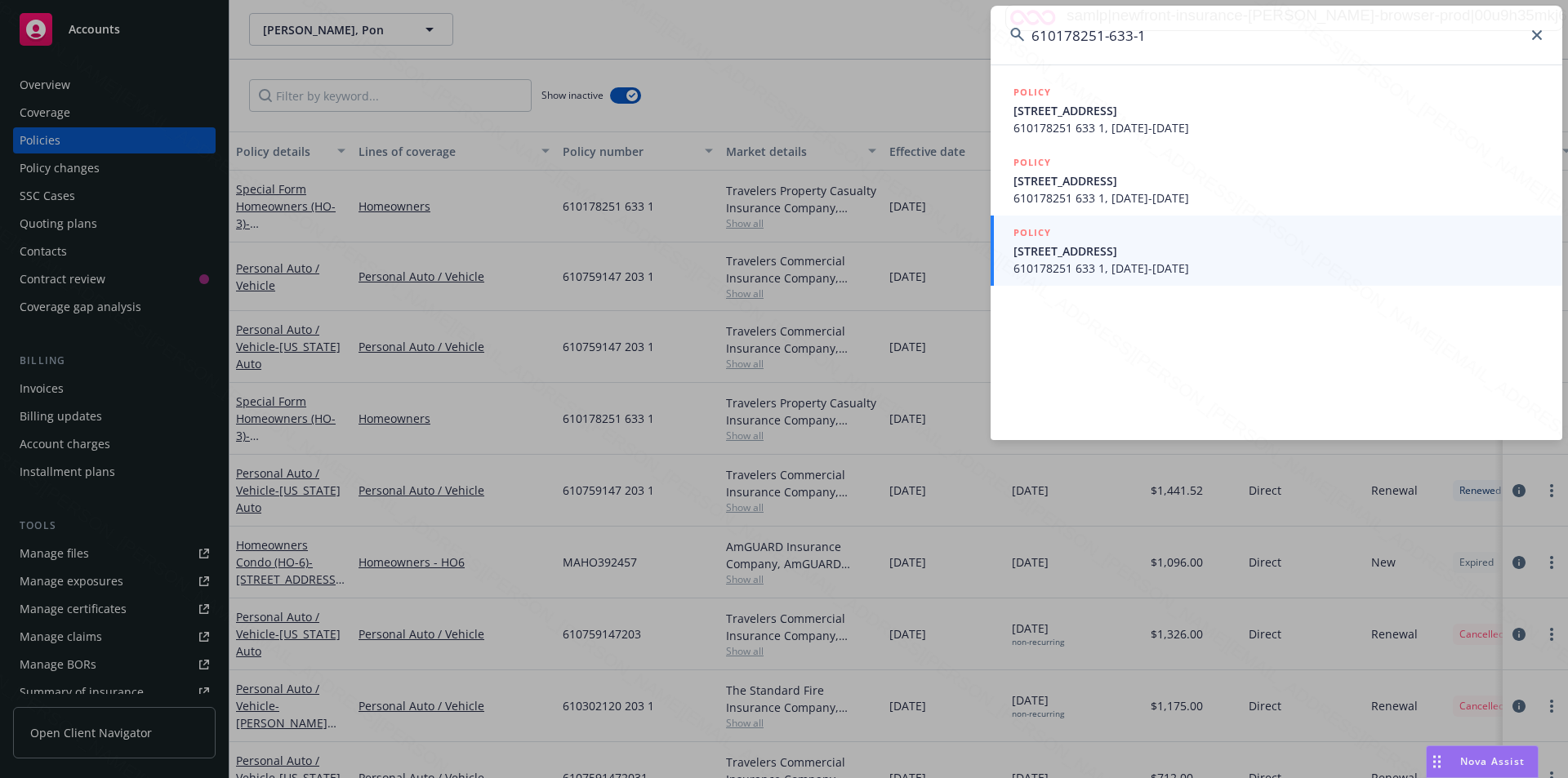
click at [1112, 117] on span "[STREET_ADDRESS]" at bounding box center [1278, 110] width 529 height 17
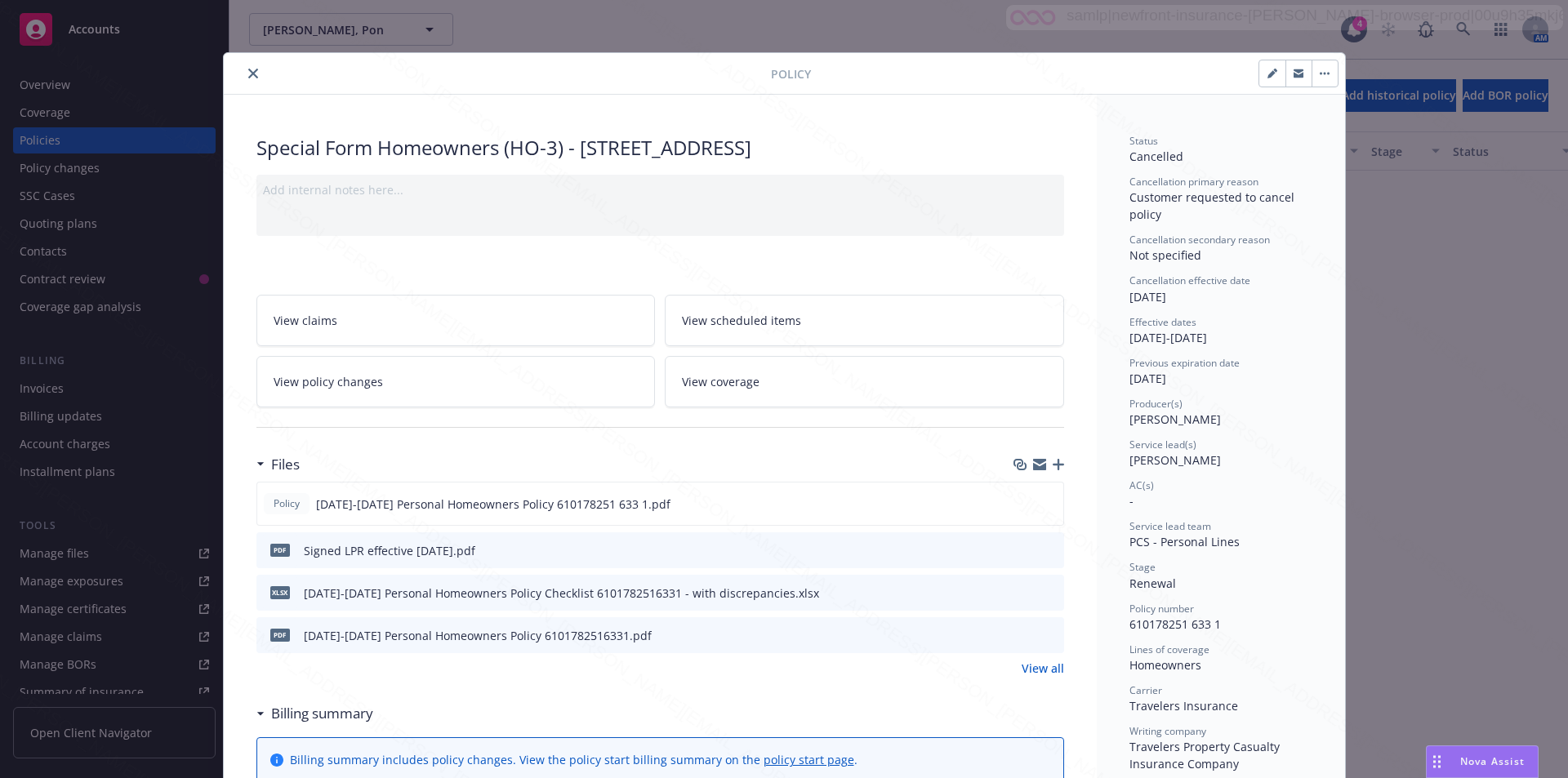
click at [248, 74] on icon "close" at bounding box center [253, 73] width 10 height 10
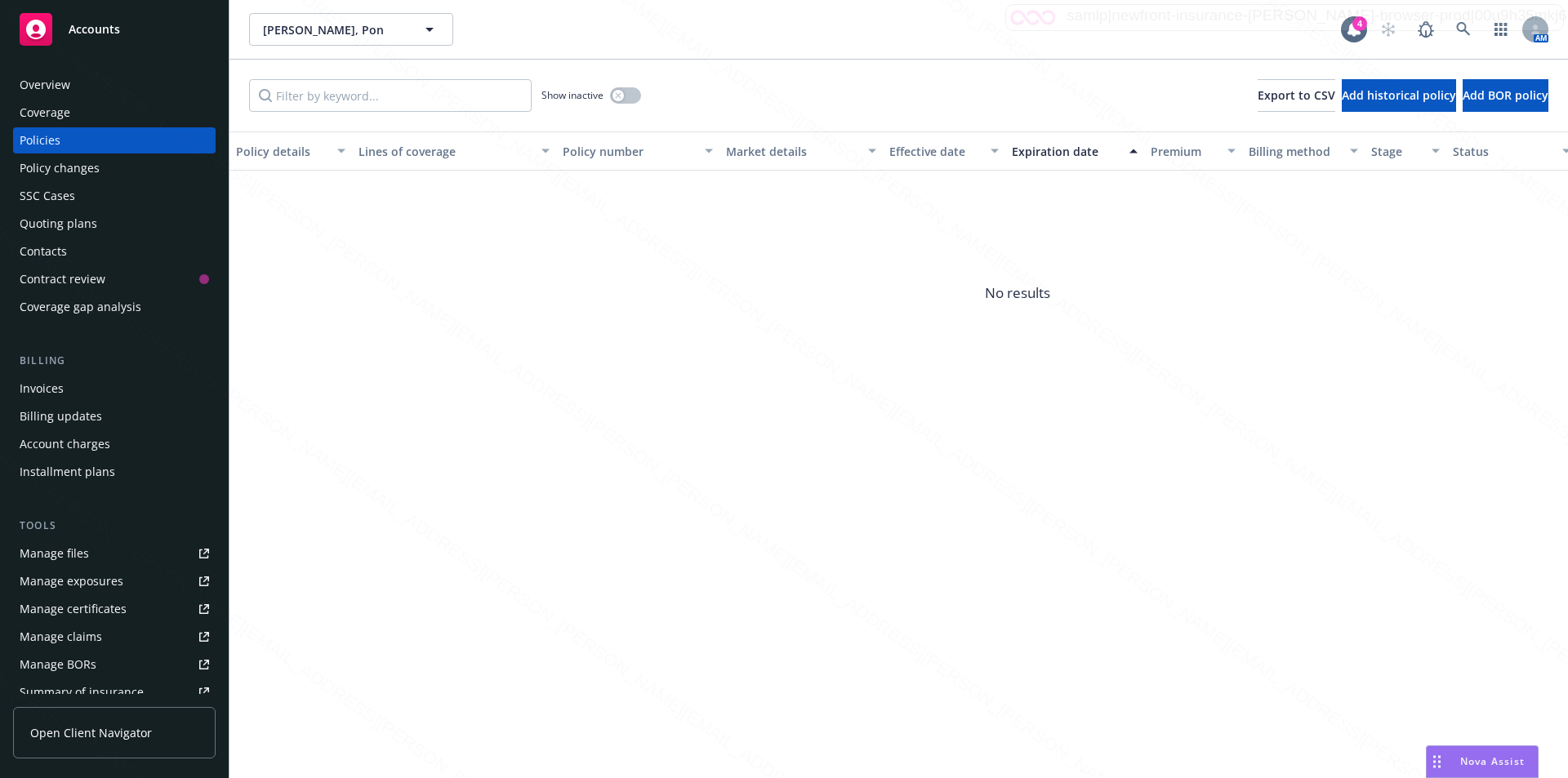
click at [576, 290] on span "No results" at bounding box center [1017, 293] width 1576 height 245
click at [620, 97] on icon "button" at bounding box center [618, 95] width 6 height 6
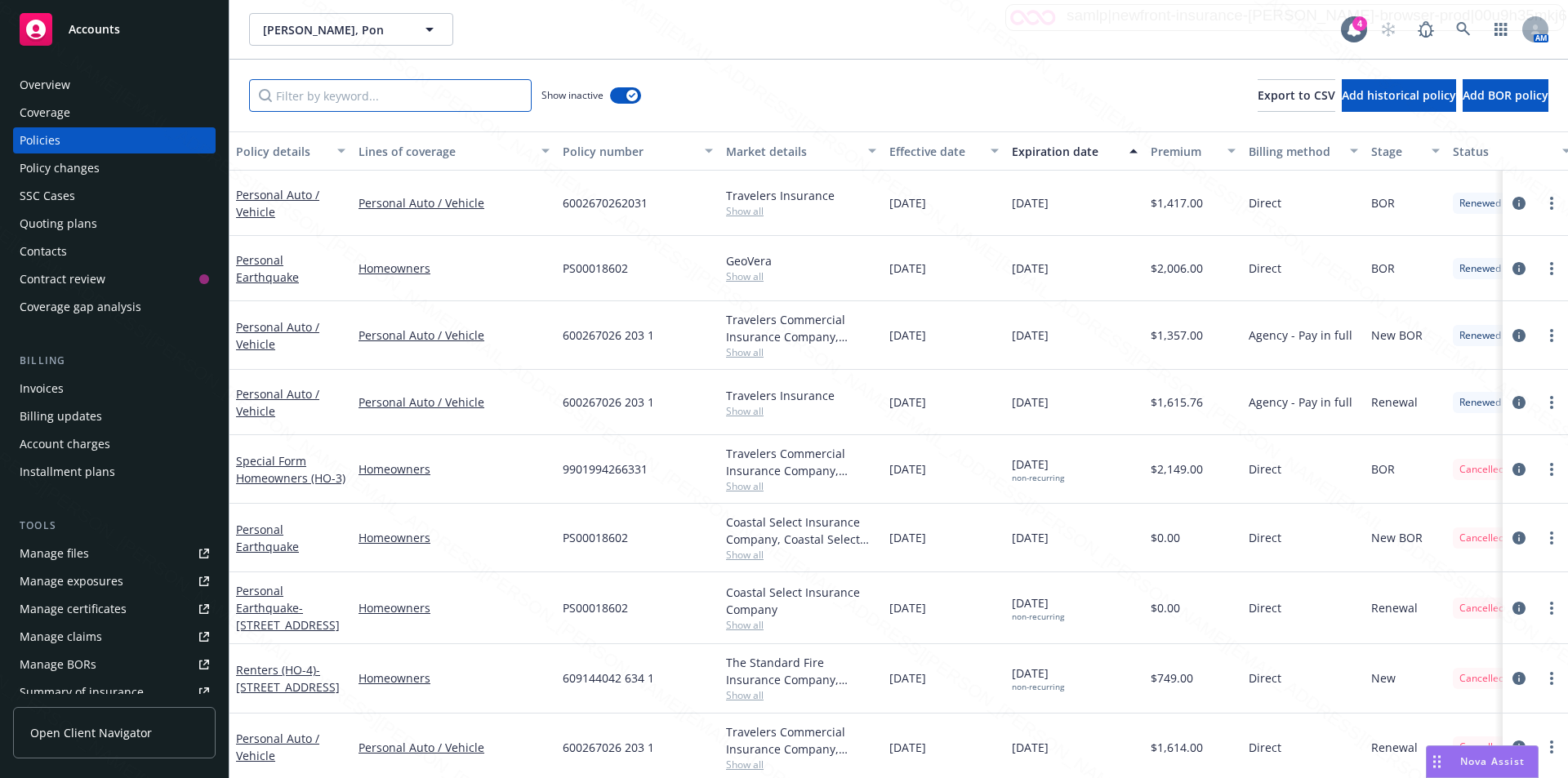
click at [295, 100] on input "Filter by keyword..." at bounding box center [390, 95] width 282 height 33
paste input "610178251-633-1"
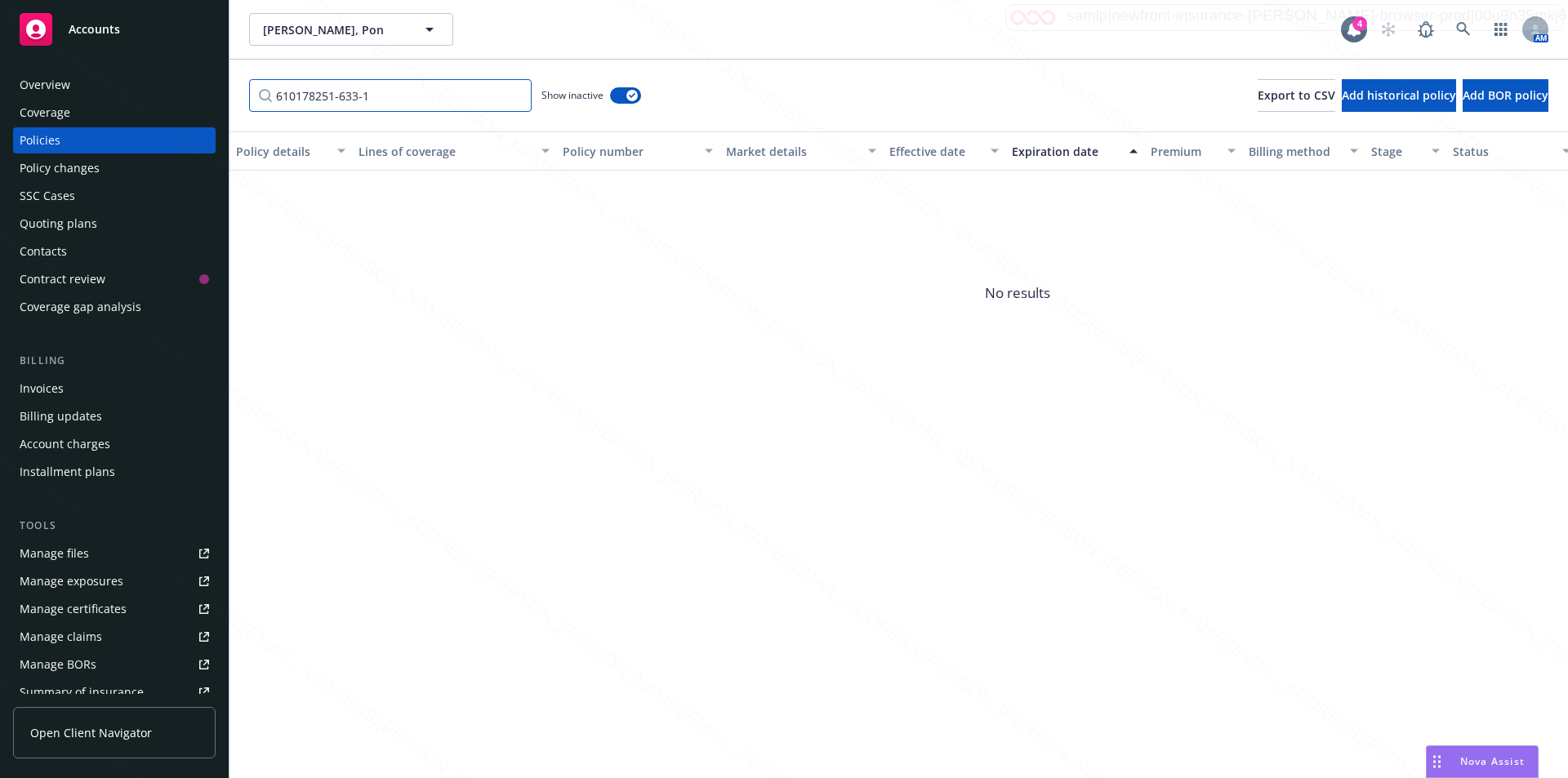
type input "610178251-633-1"
click at [628, 88] on button "button" at bounding box center [625, 95] width 31 height 17
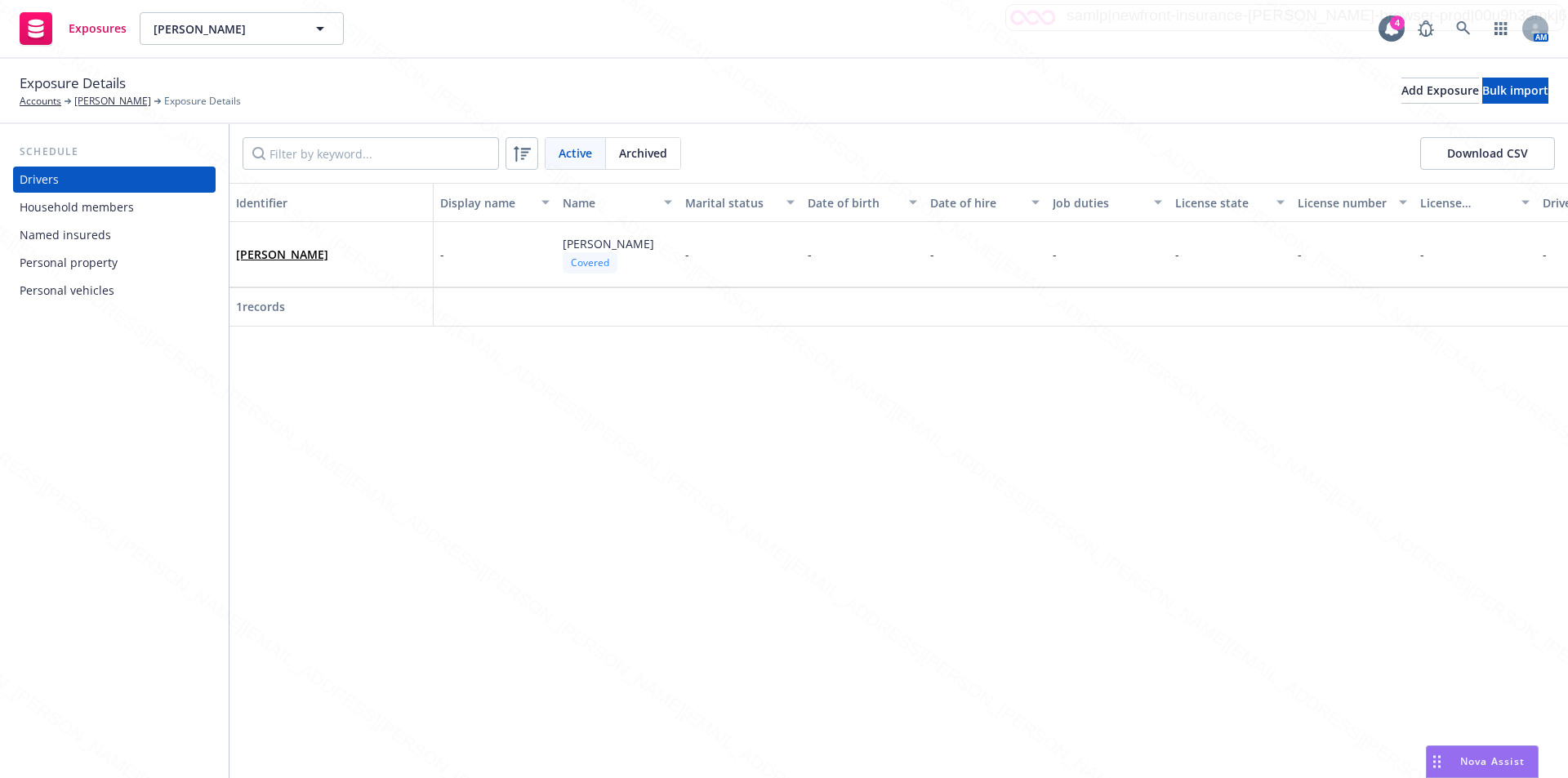
click at [73, 210] on div "Household members" at bounding box center [77, 207] width 115 height 26
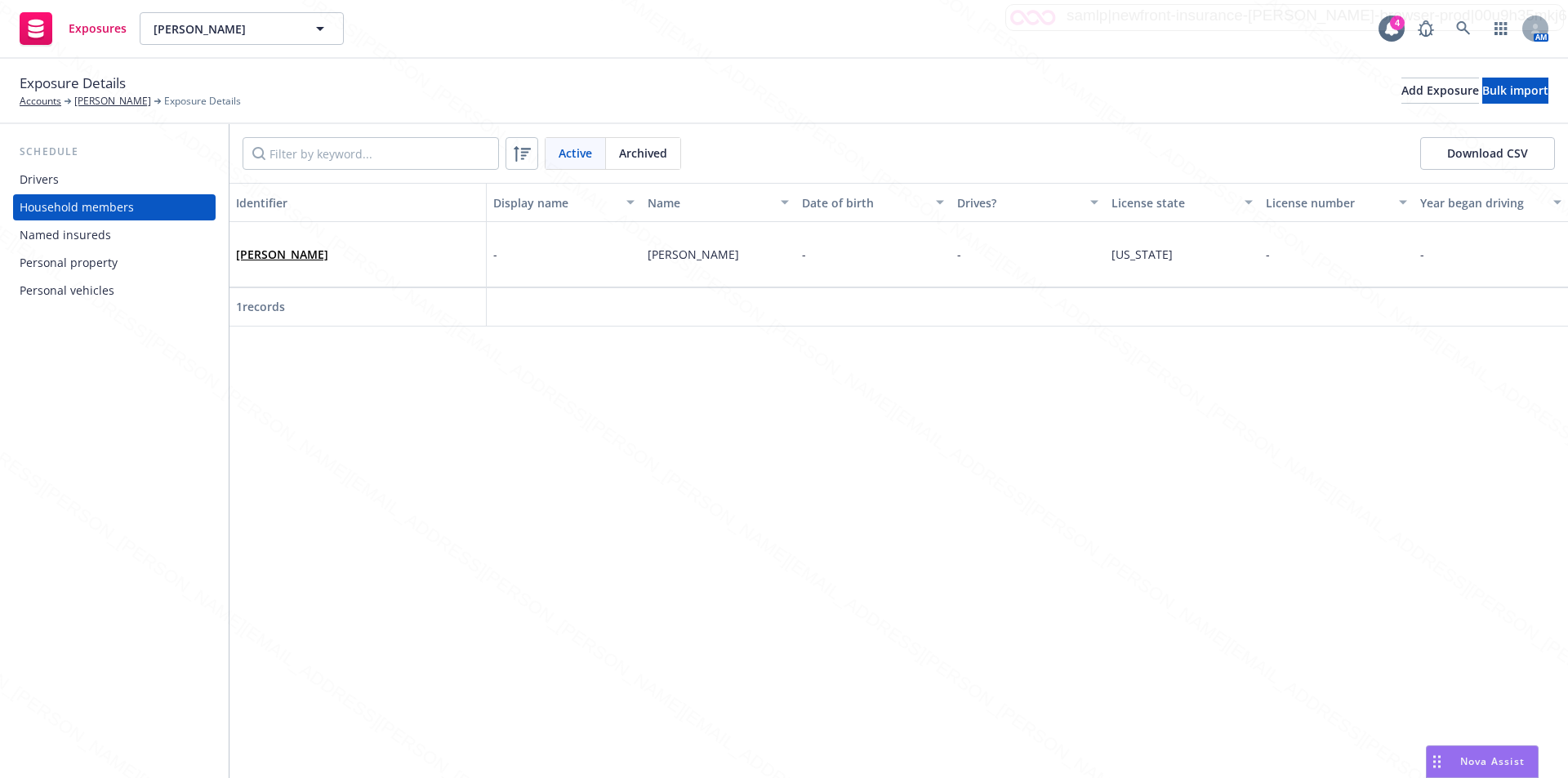
click at [68, 233] on div "Named insureds" at bounding box center [65, 235] width 92 height 26
